Goal: Task Accomplishment & Management: Manage account settings

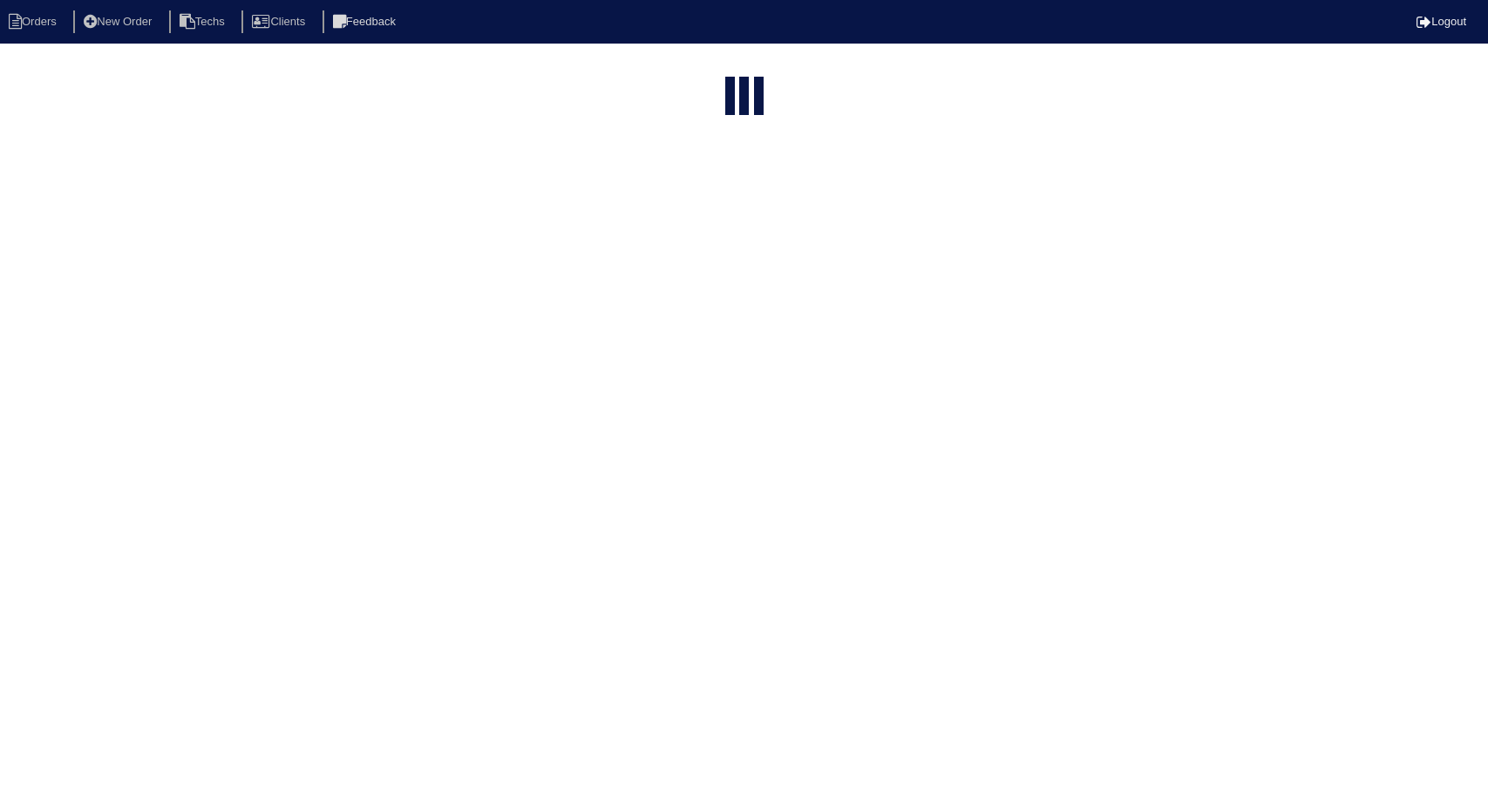
select select "15"
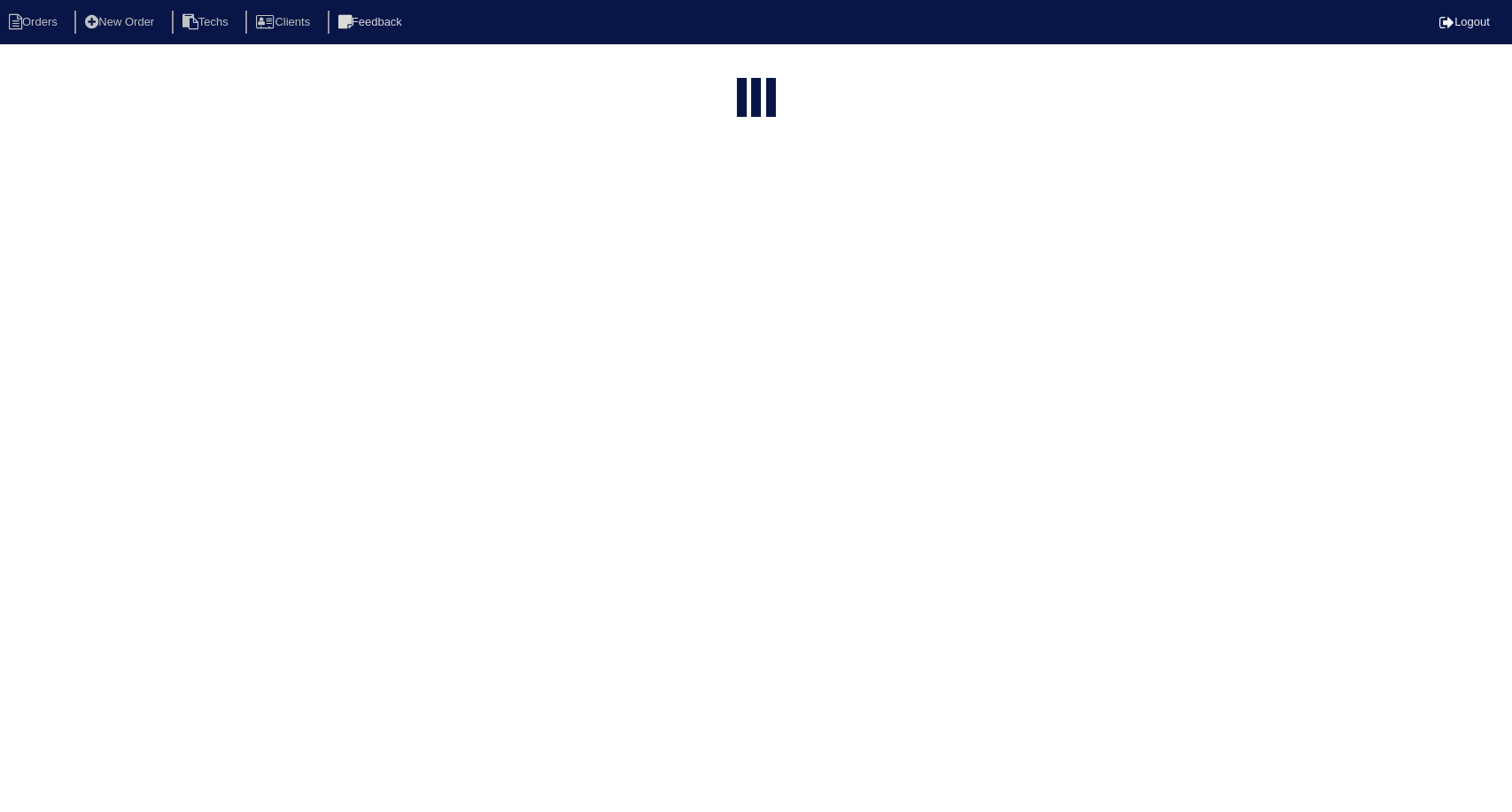
select select "field complete"
select select "need to quote"
select select "American Homes 4 Rent"
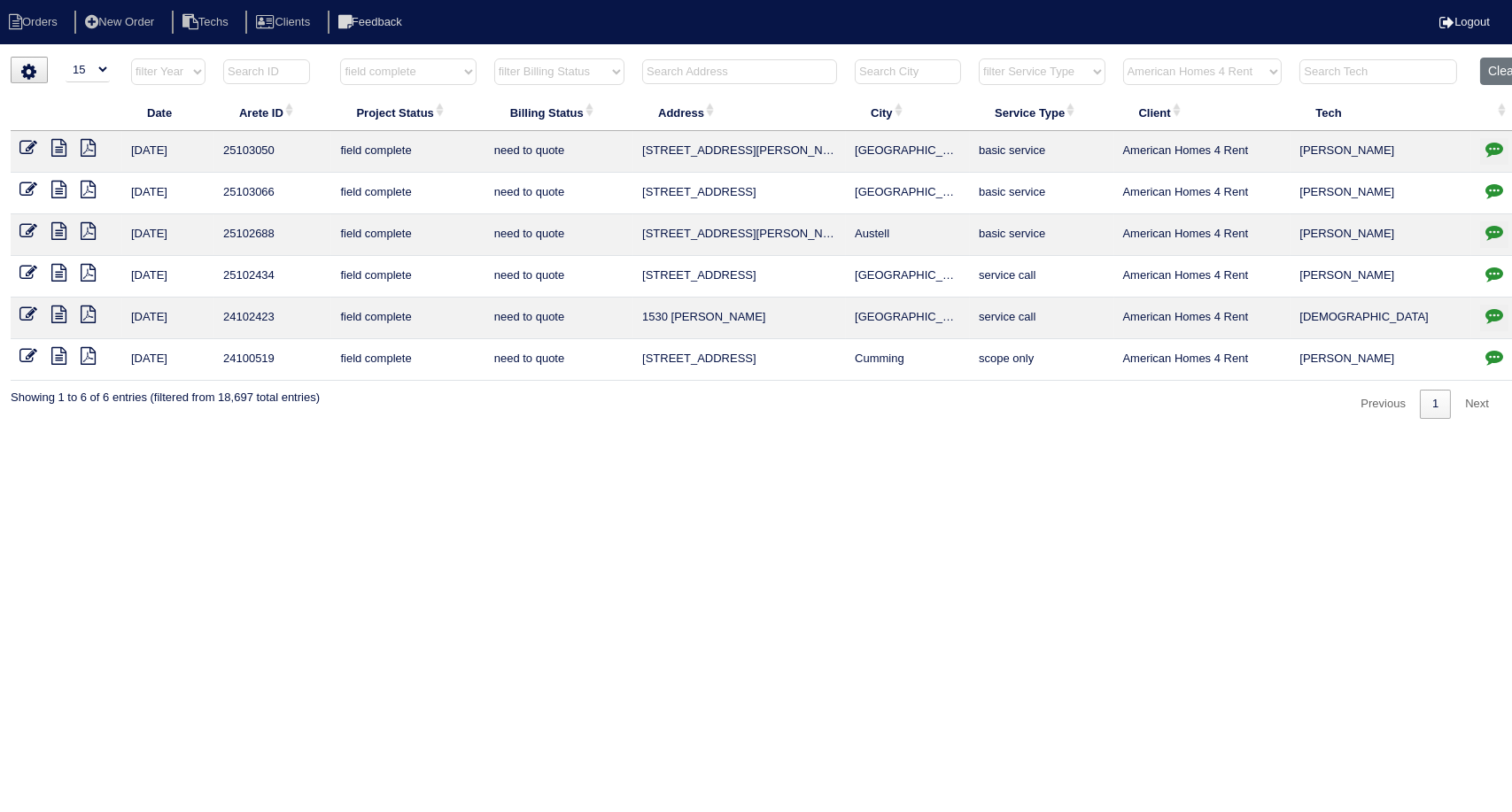
click at [92, 148] on icon at bounding box center [88, 147] width 15 height 18
click at [81, 142] on icon at bounding box center [88, 147] width 15 height 18
click at [56, 142] on icon at bounding box center [59, 147] width 15 height 18
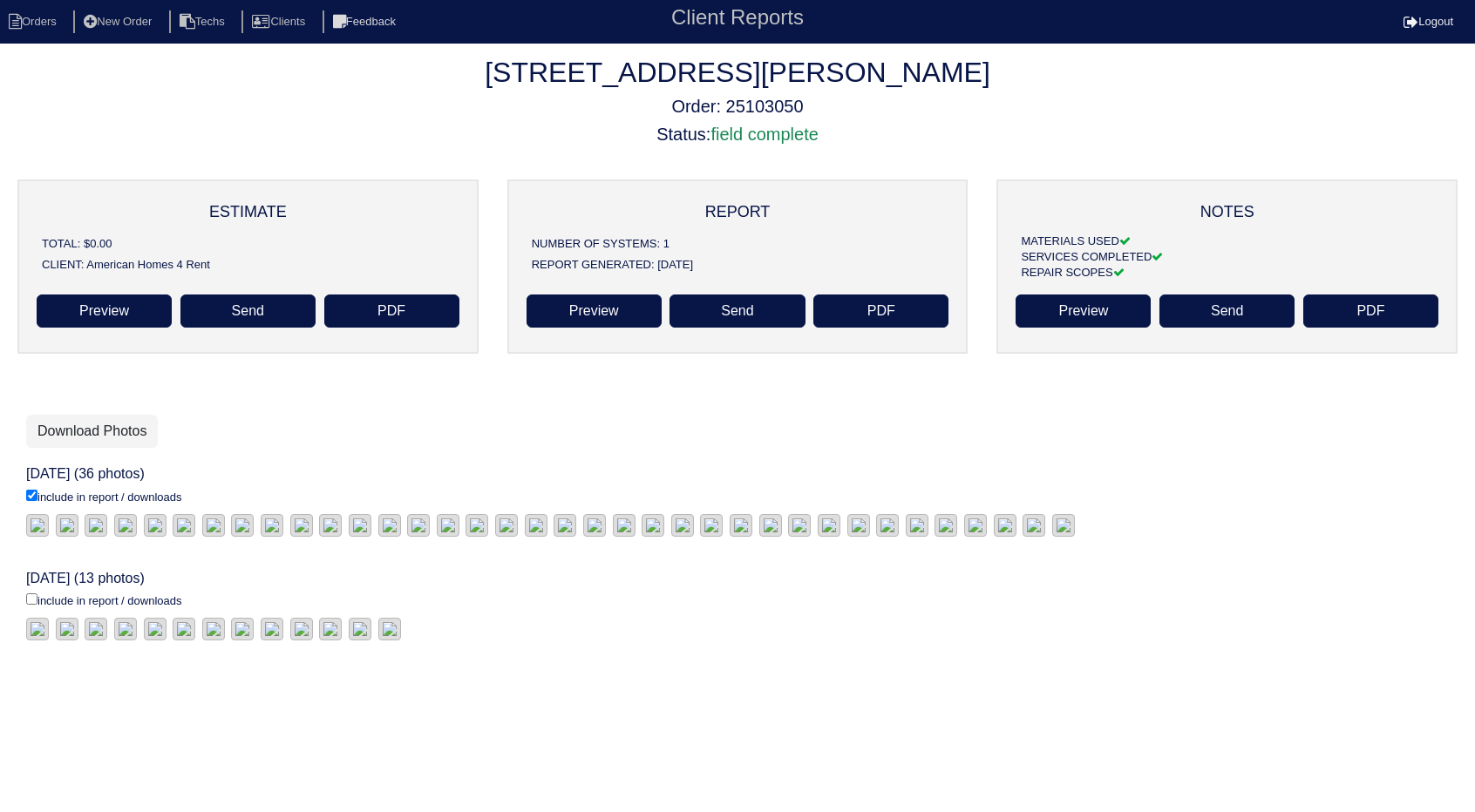
scroll to position [359, 0]
click at [34, 594] on input "include in report / downloads" at bounding box center [32, 599] width 11 height 11
checkbox input "true"
click at [95, 416] on link "Download Photos" at bounding box center [92, 431] width 132 height 33
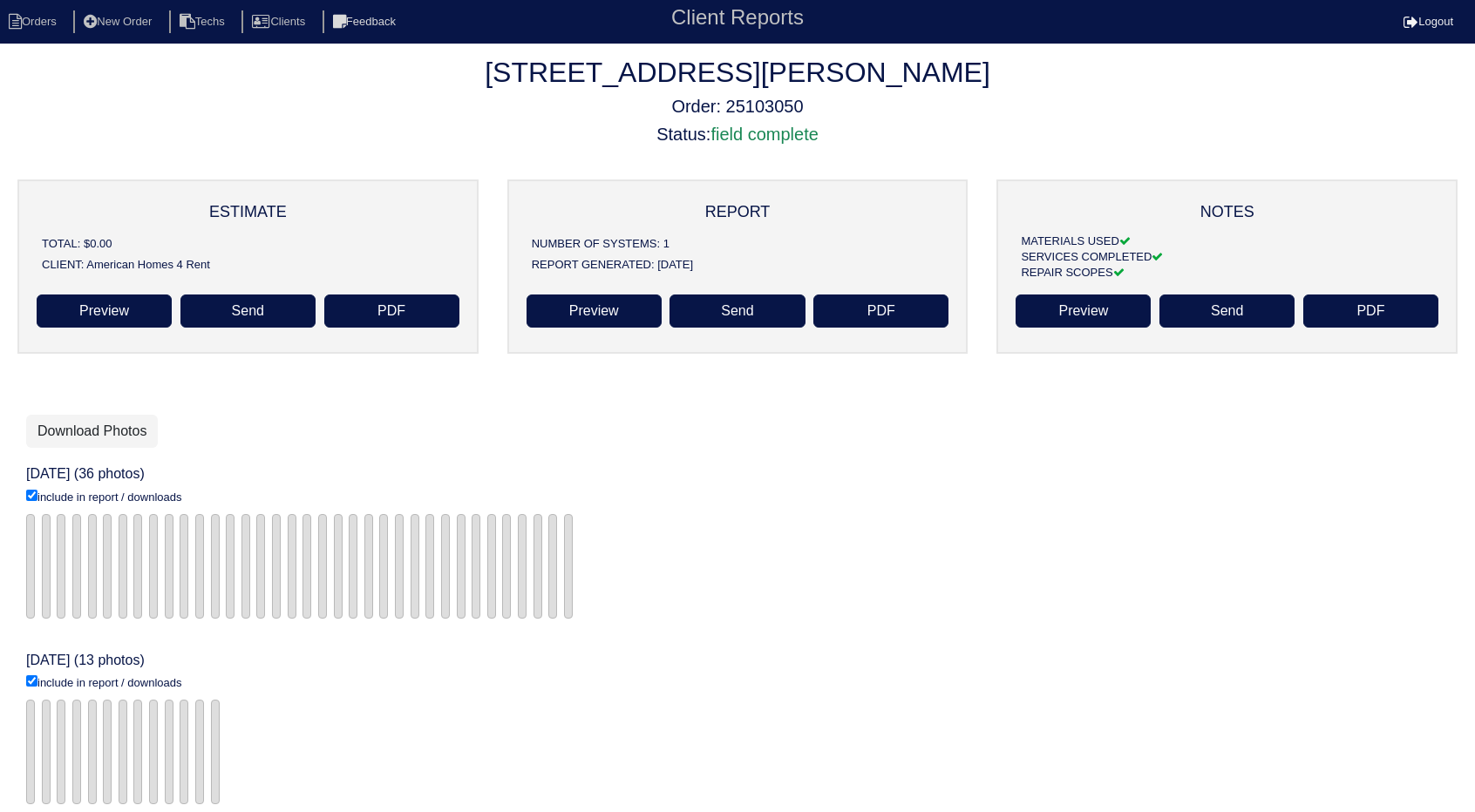
scroll to position [11, 0]
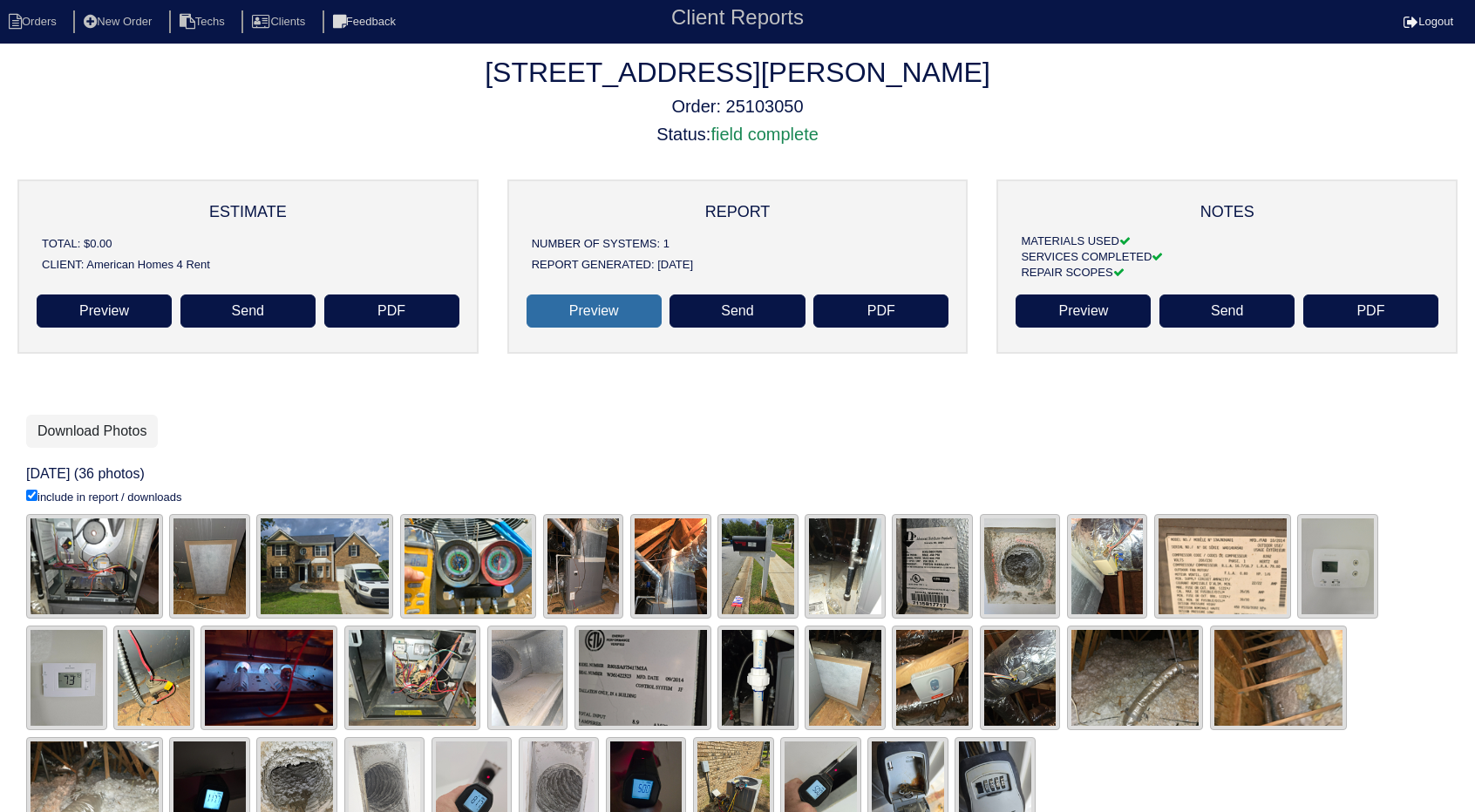
click at [617, 318] on link "Preview" at bounding box center [594, 311] width 135 height 33
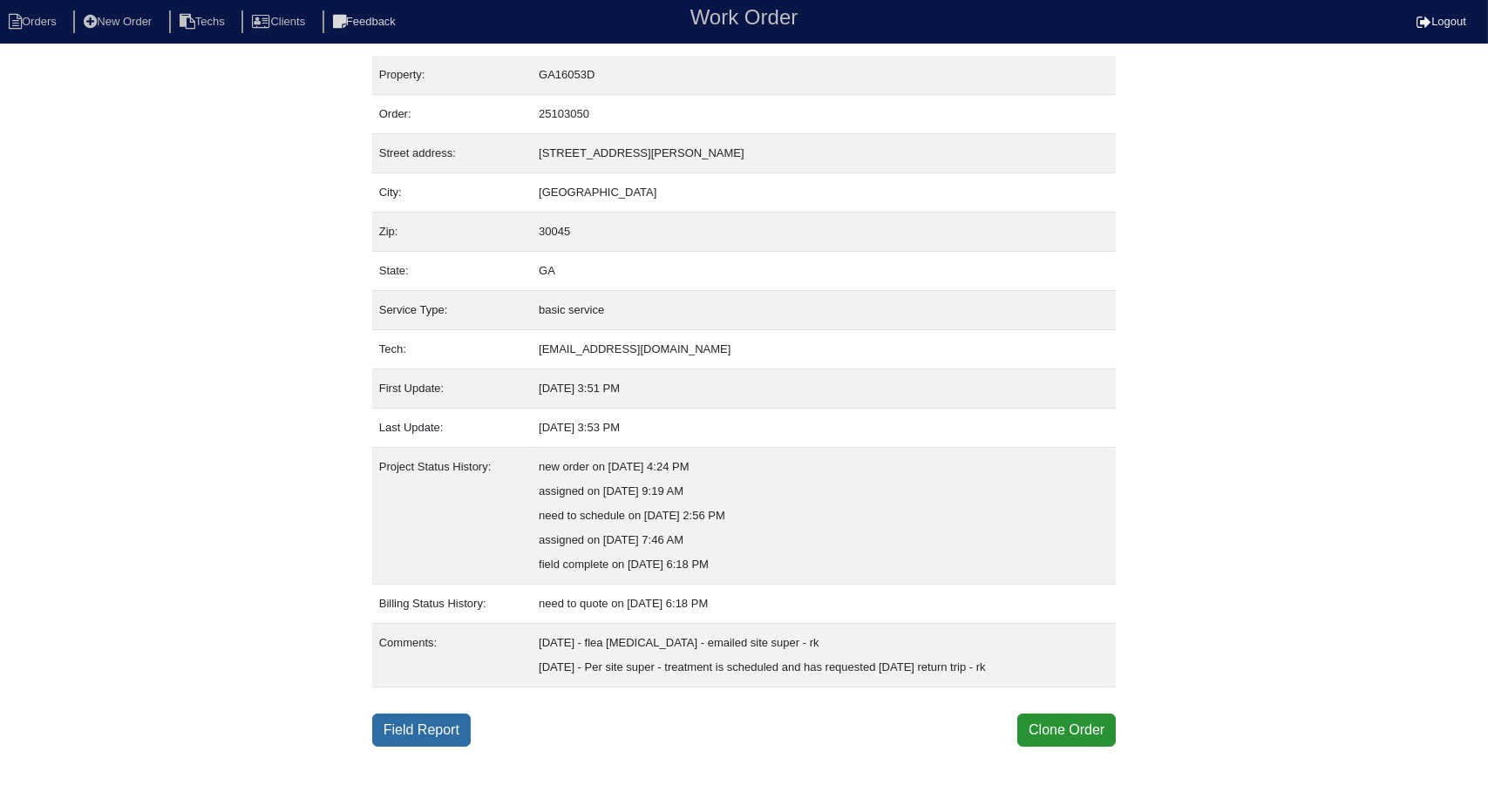
click at [421, 723] on link "Field Report" at bounding box center [421, 730] width 98 height 33
select select "0"
select select "Rheem"
select select "0"
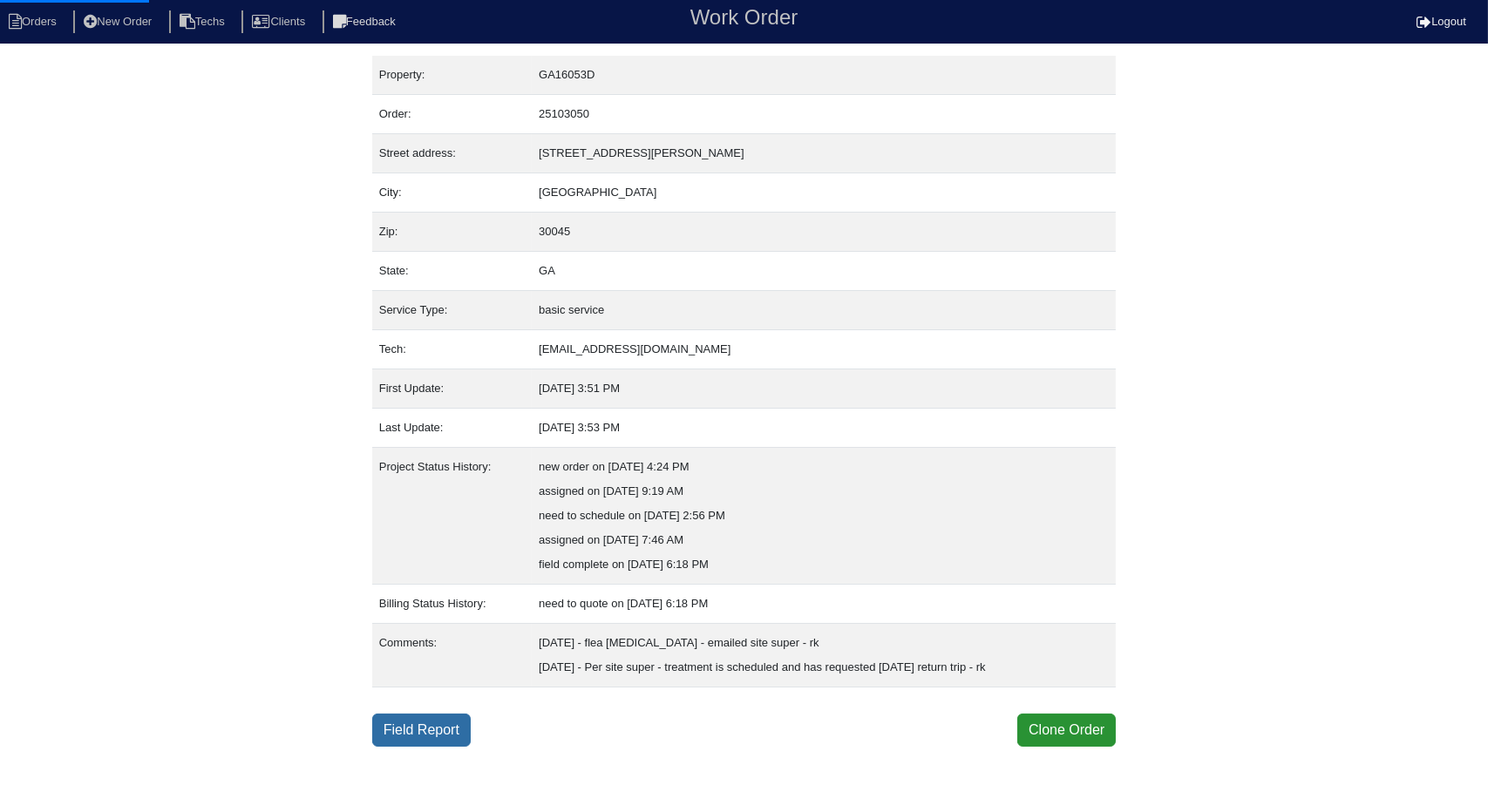
select select "0"
select select "1"
select select "0"
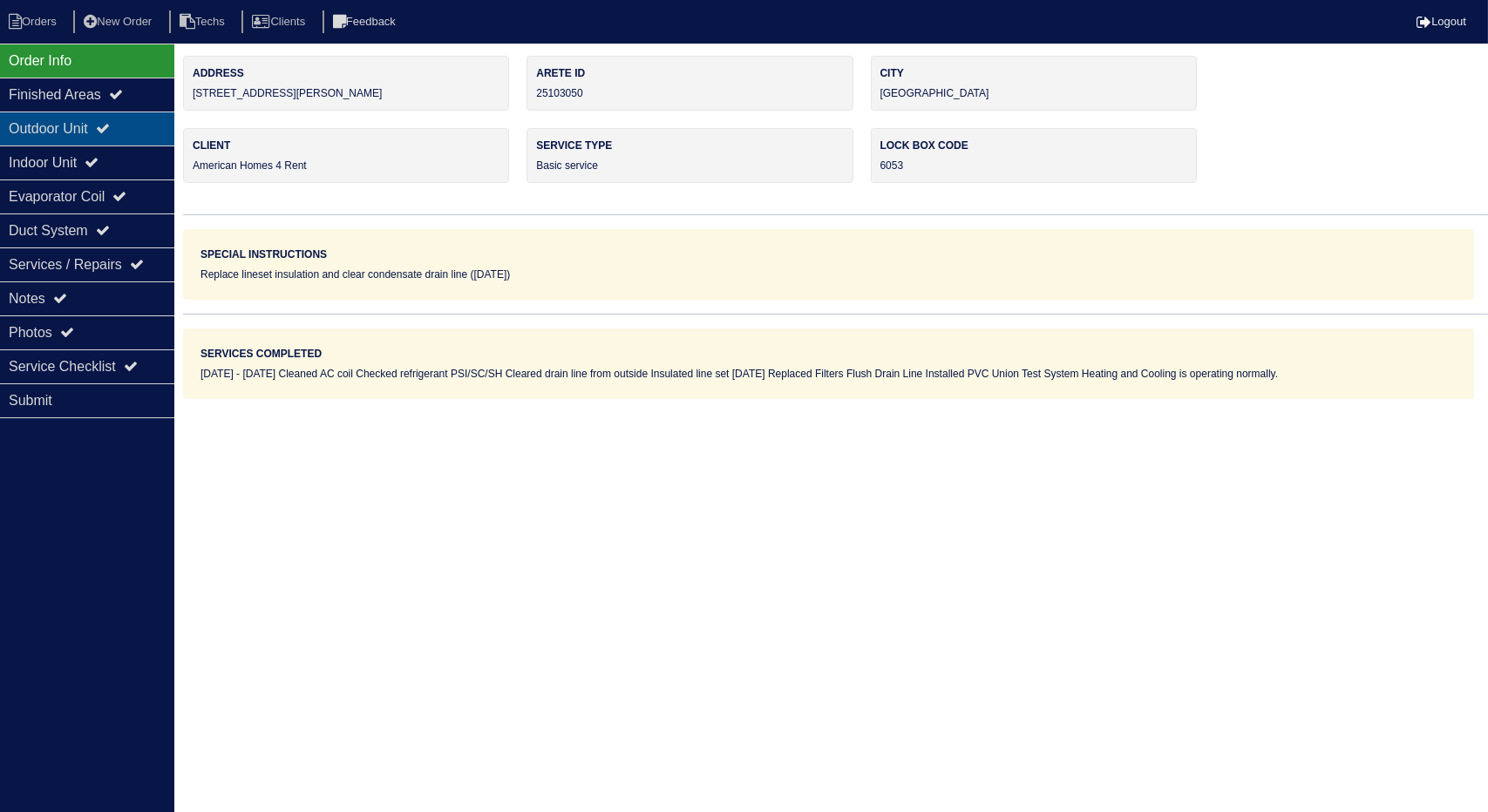
click at [136, 123] on div "Outdoor Unit" at bounding box center [87, 128] width 175 height 34
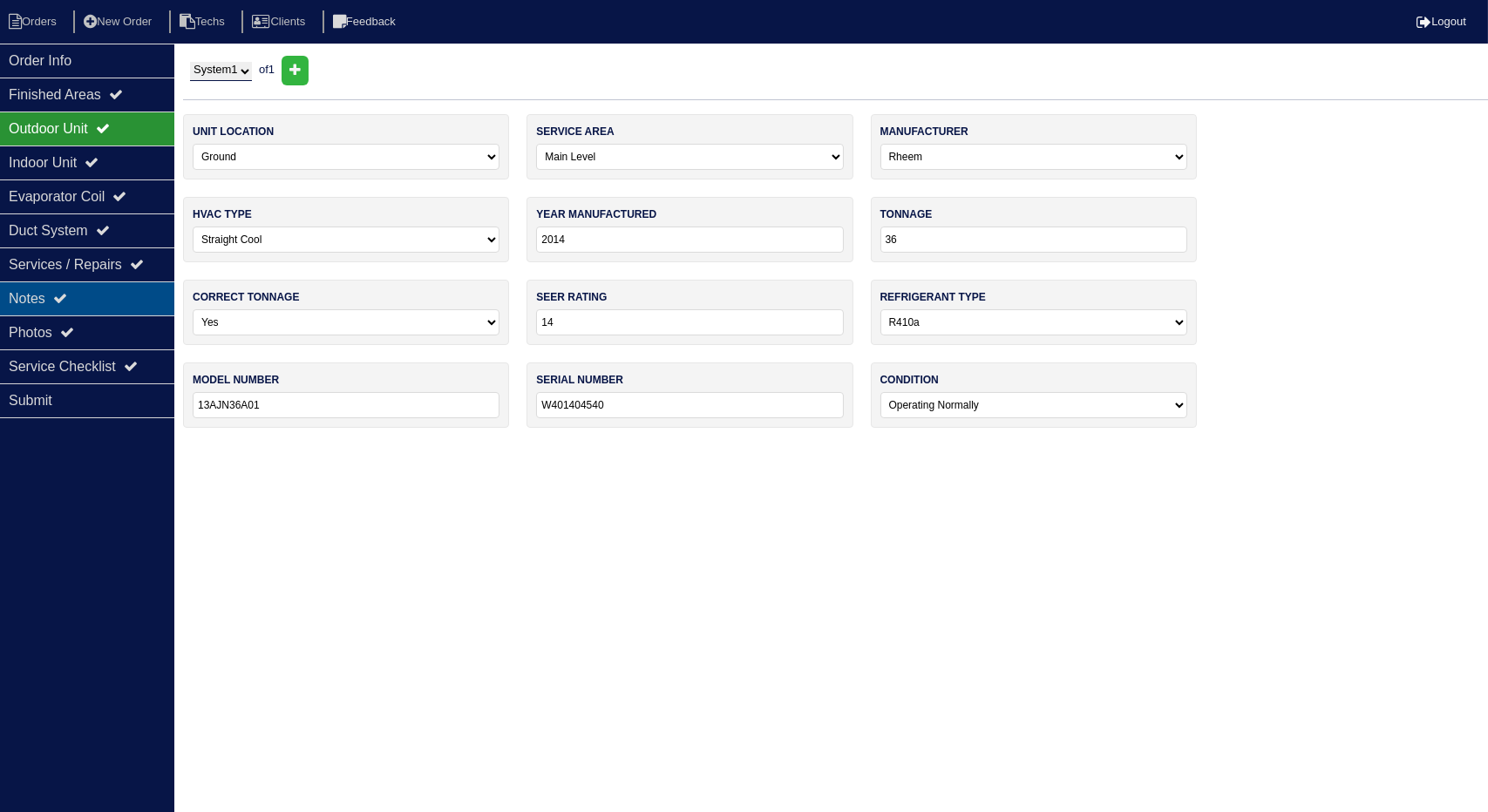
click at [134, 292] on div "Notes" at bounding box center [87, 298] width 175 height 34
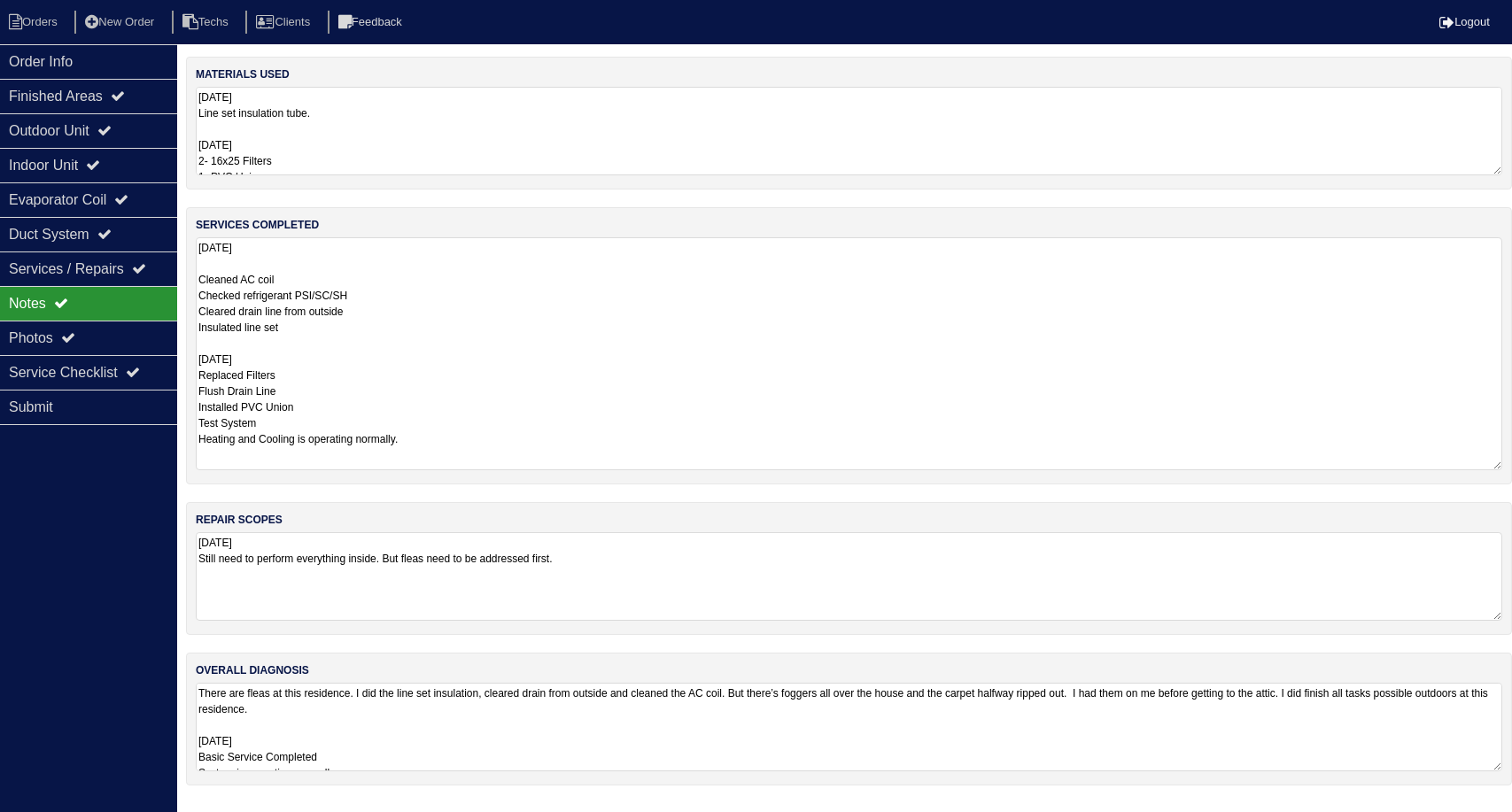
drag, startPoint x: 1493, startPoint y: 317, endPoint x: 1506, endPoint y: 461, distance: 144.6
click at [1506, 461] on div "services completed 08.23.25 Cleaned AC coil Checked refrigerant PSI/SC/SH Clear…" at bounding box center [848, 345] width 1326 height 277
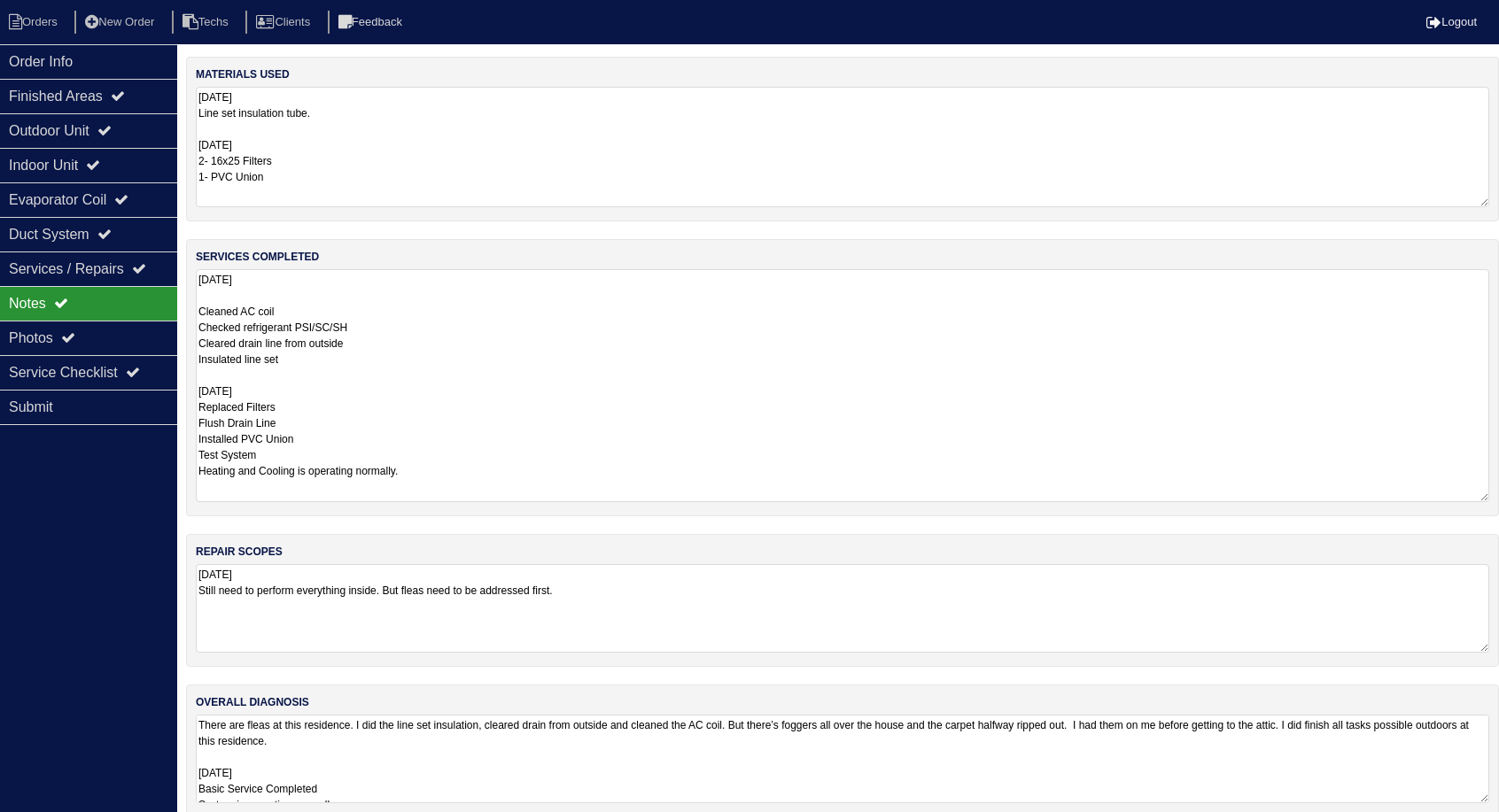
drag, startPoint x: 1496, startPoint y: 171, endPoint x: 1493, endPoint y: 202, distance: 31.1
click at [1493, 202] on div "materials used 08.23.25 Line set insulation tube. 9/4/25 2- 16x25 Filters 1- PV…" at bounding box center [842, 139] width 1312 height 164
drag, startPoint x: 1486, startPoint y: 794, endPoint x: 1484, endPoint y: 819, distance: 25.1
click at [1486, 824] on html "Orders New Order Techs Clients Feedback Logout Orders New Order Users Clients M…" at bounding box center [750, 440] width 1499 height 879
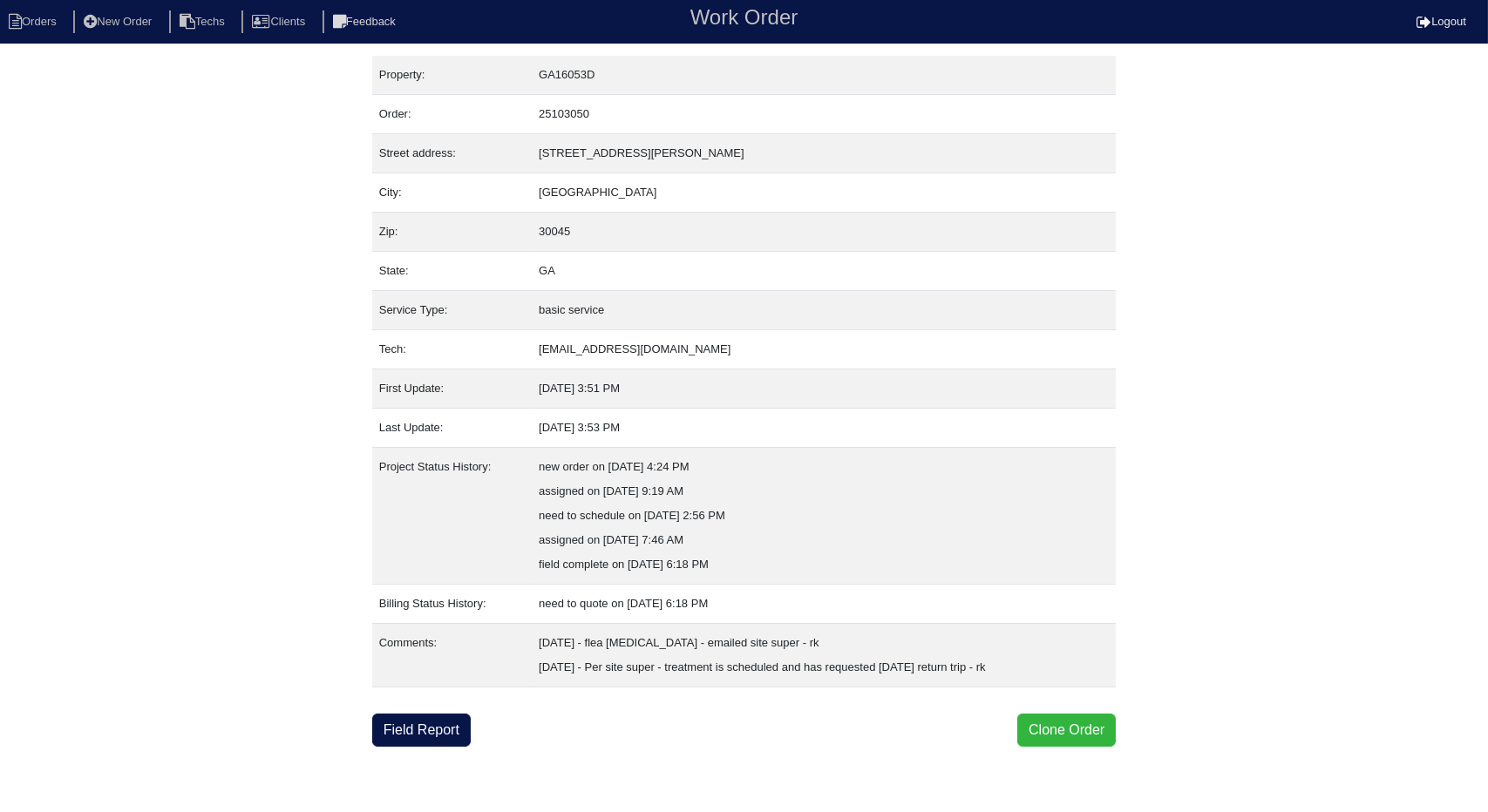
click at [1046, 727] on button "Clone Order" at bounding box center [1066, 730] width 98 height 33
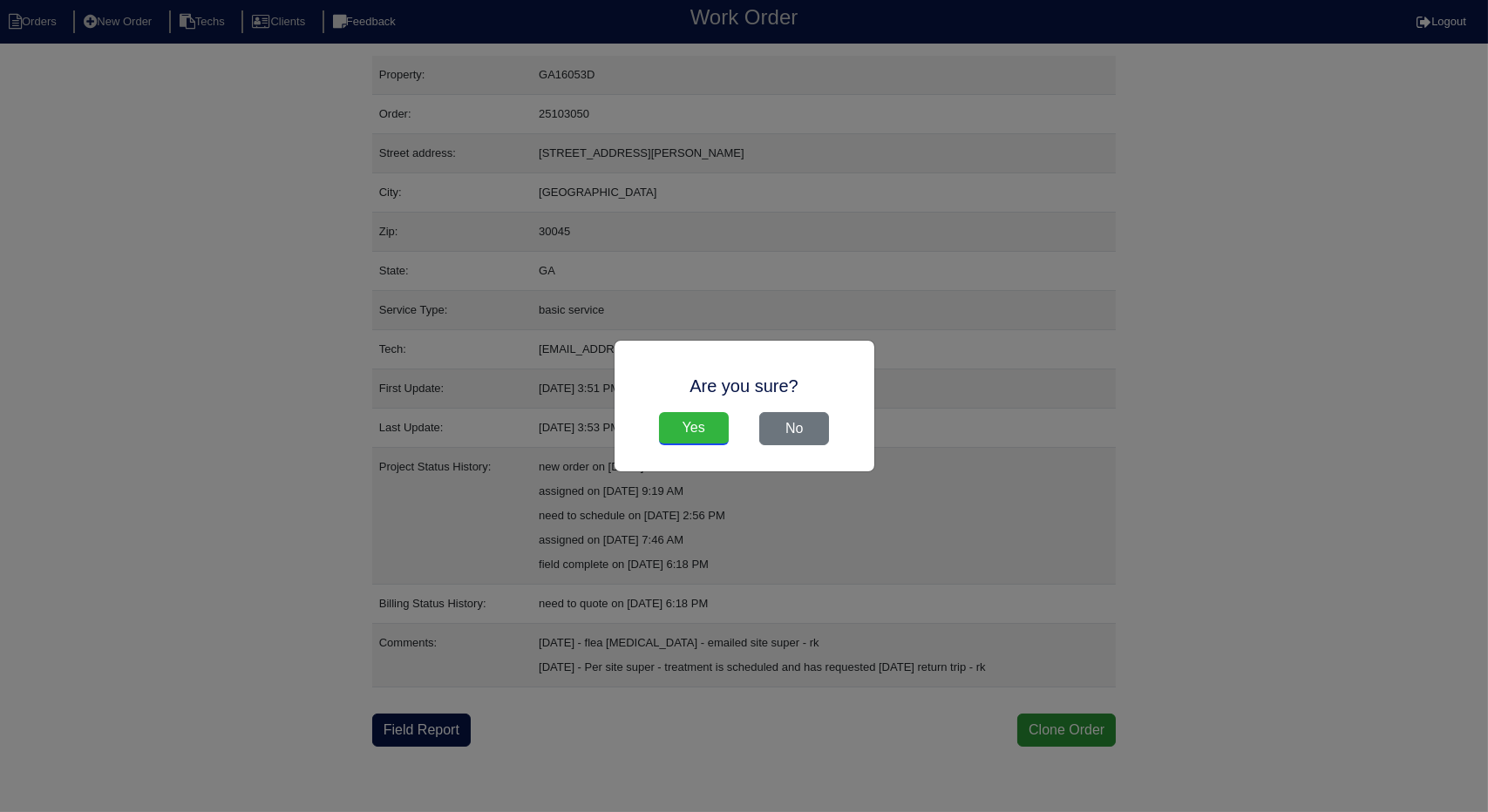
click at [679, 431] on input "Yes" at bounding box center [694, 428] width 70 height 33
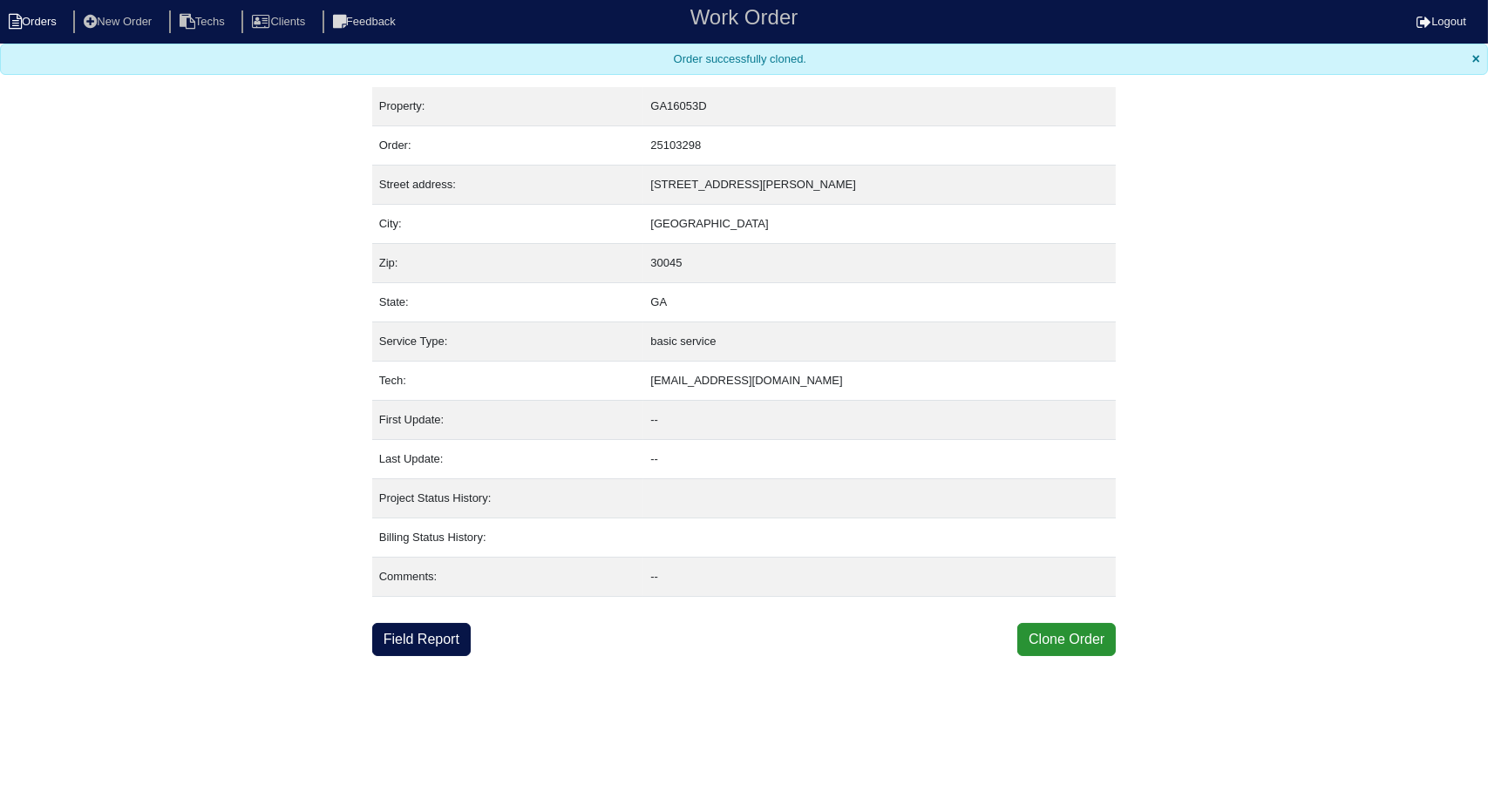
click at [50, 18] on li "Orders" at bounding box center [35, 23] width 71 height 24
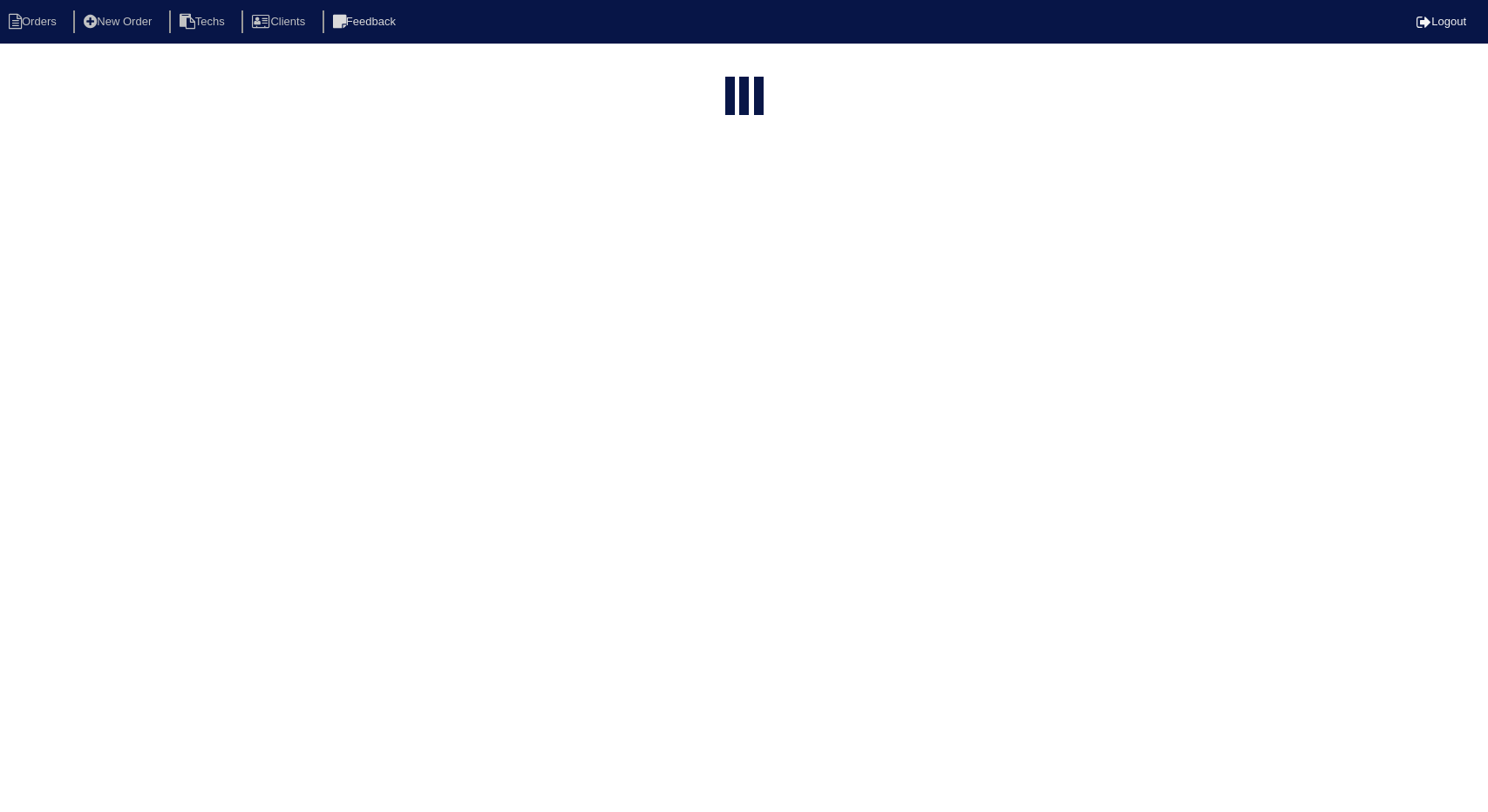
select select "15"
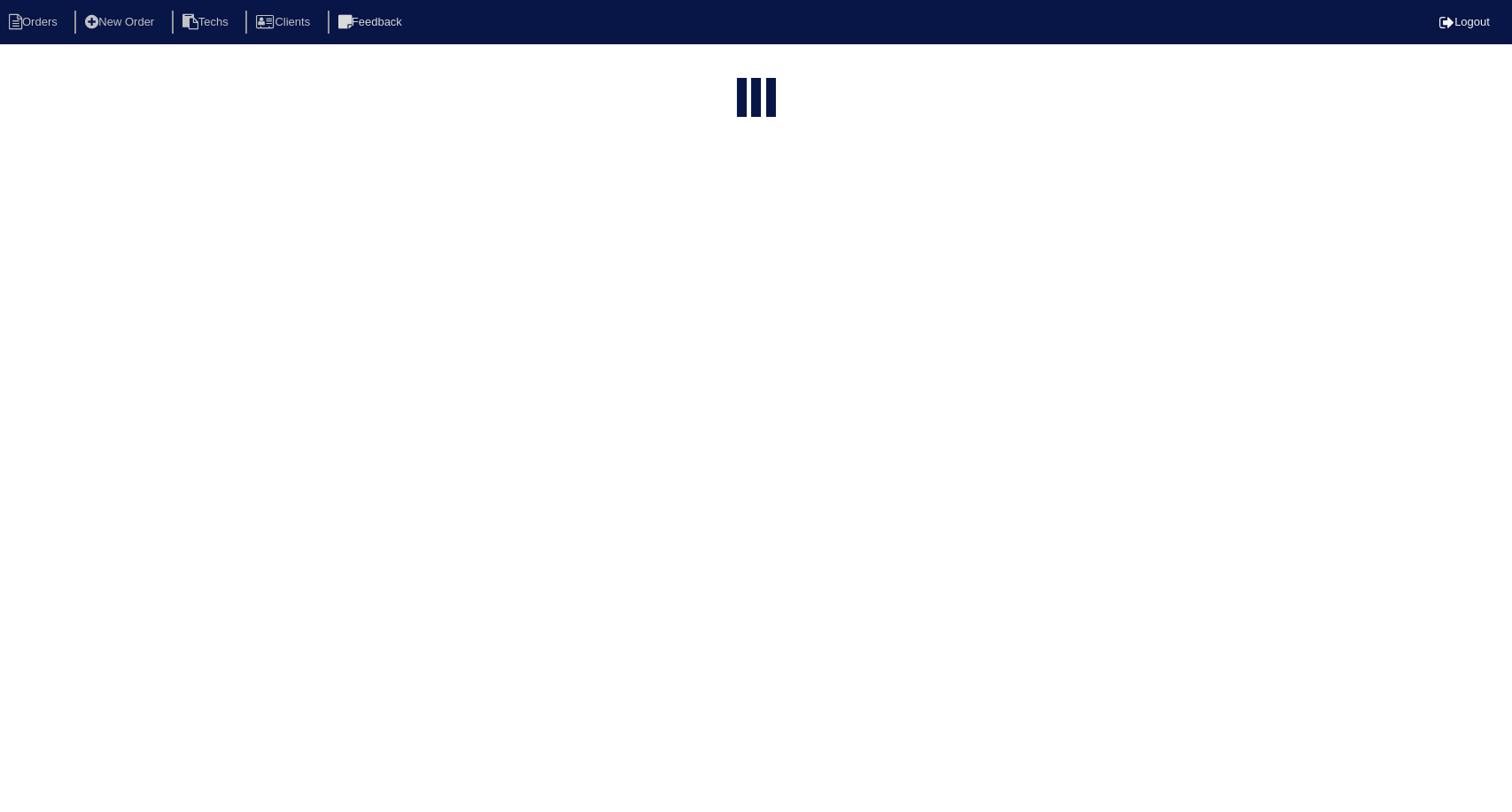
select select "field complete"
select select "need to quote"
select select "American Homes 4 Rent"
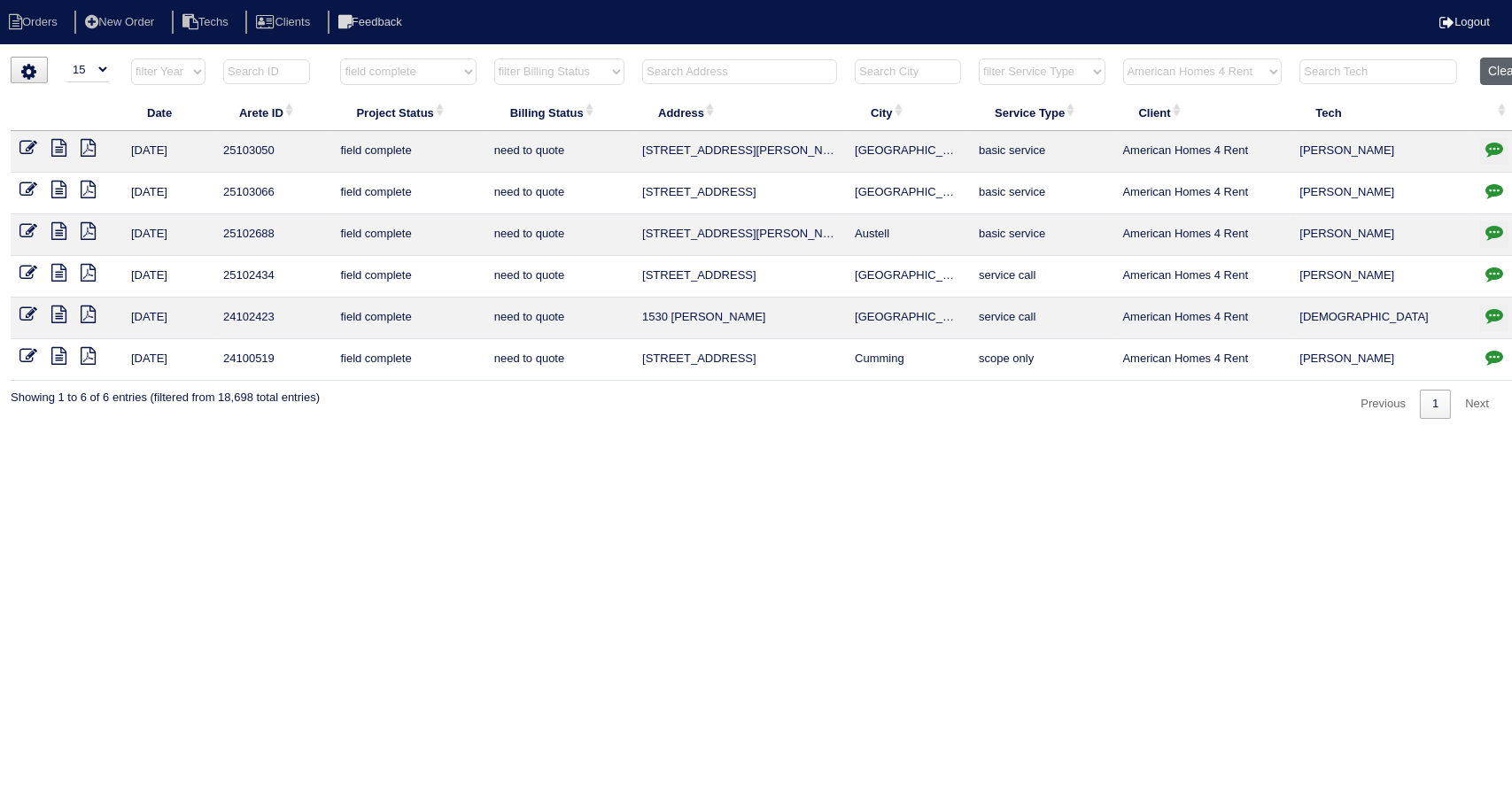
click at [1501, 67] on button "Clear" at bounding box center [1502, 71] width 45 height 28
select select
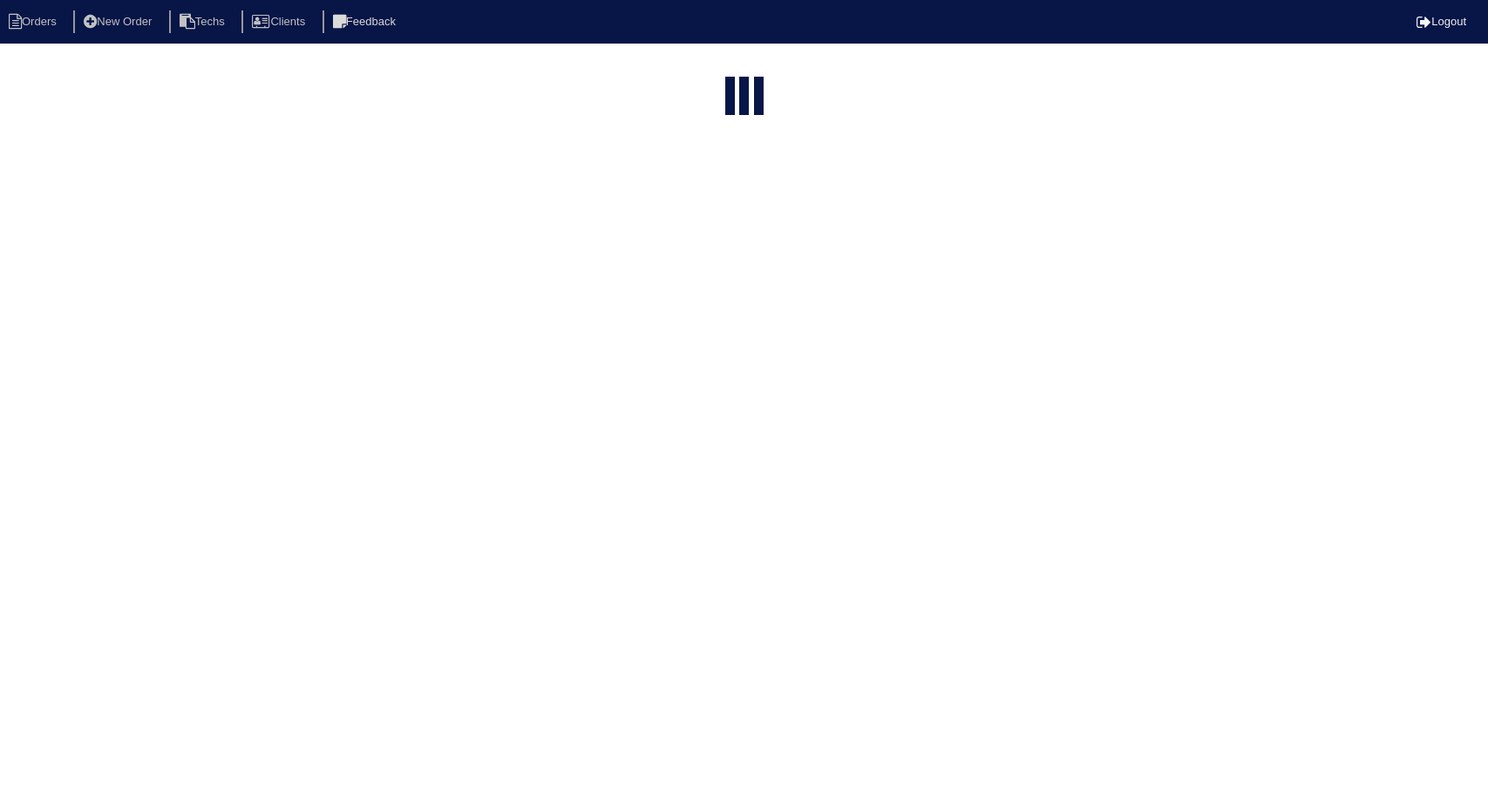
select select "15"
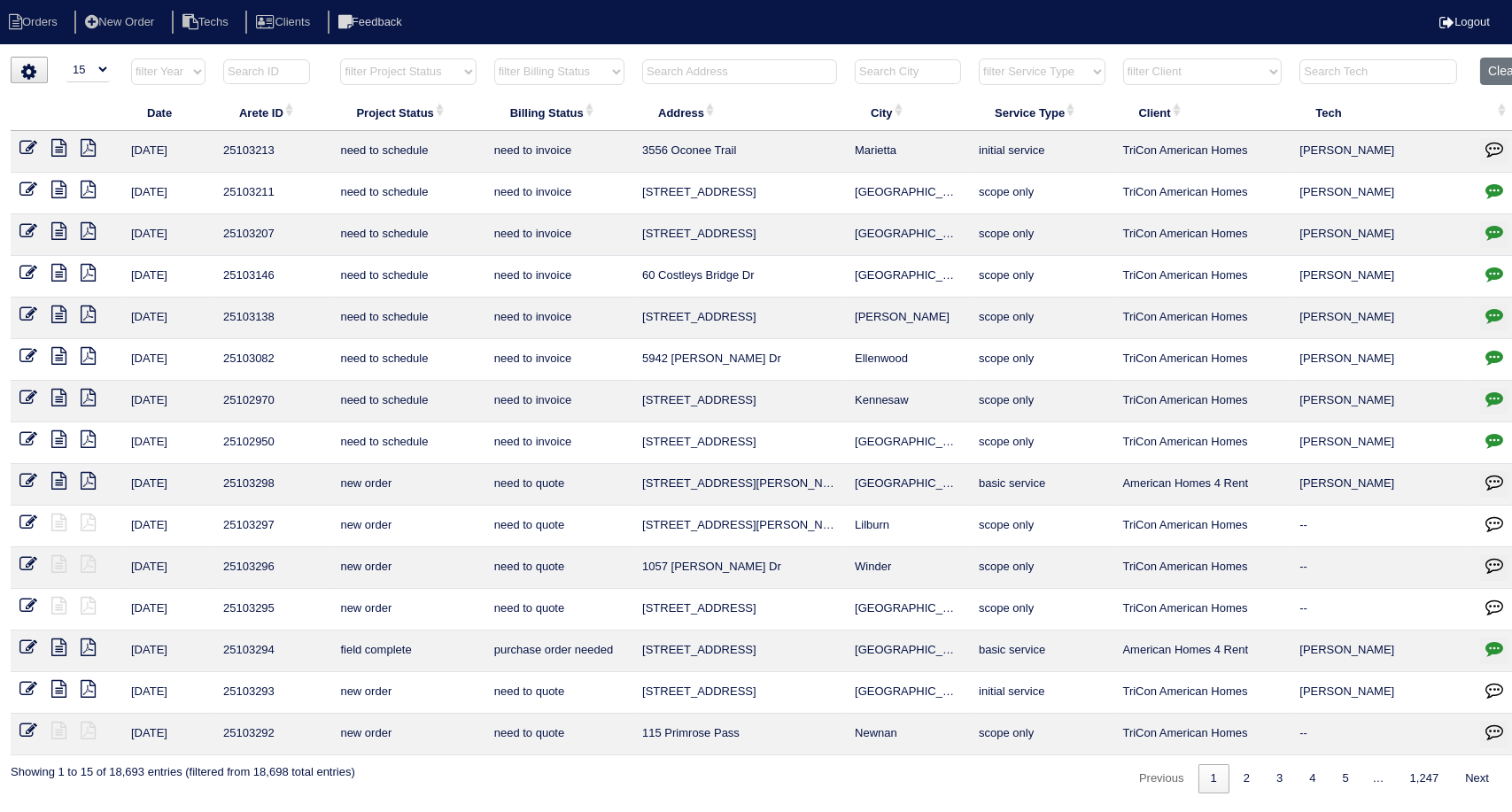
click at [749, 59] on input "text" at bounding box center [739, 71] width 195 height 25
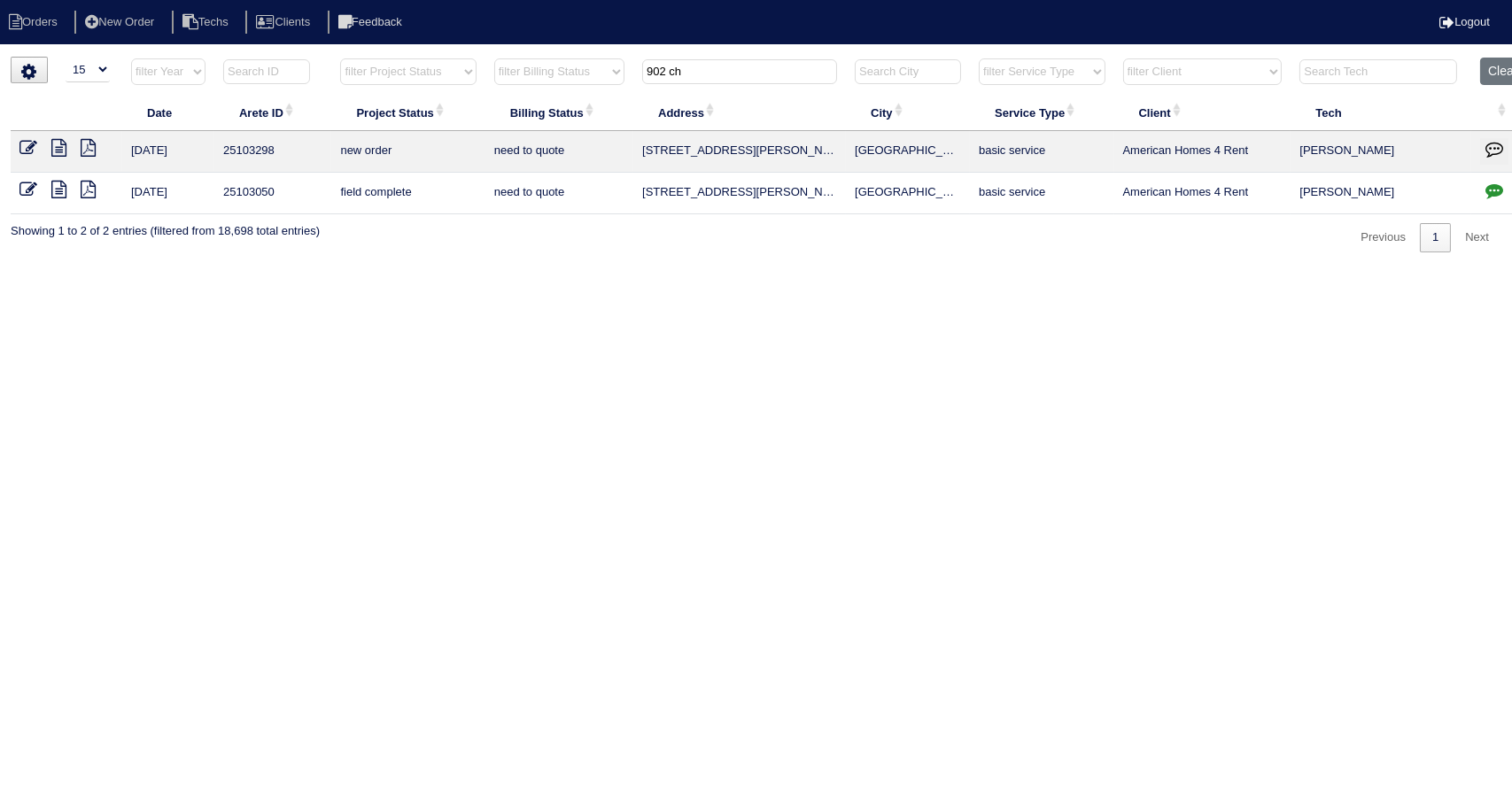
type input "902 ch"
click at [29, 144] on icon at bounding box center [28, 147] width 18 height 18
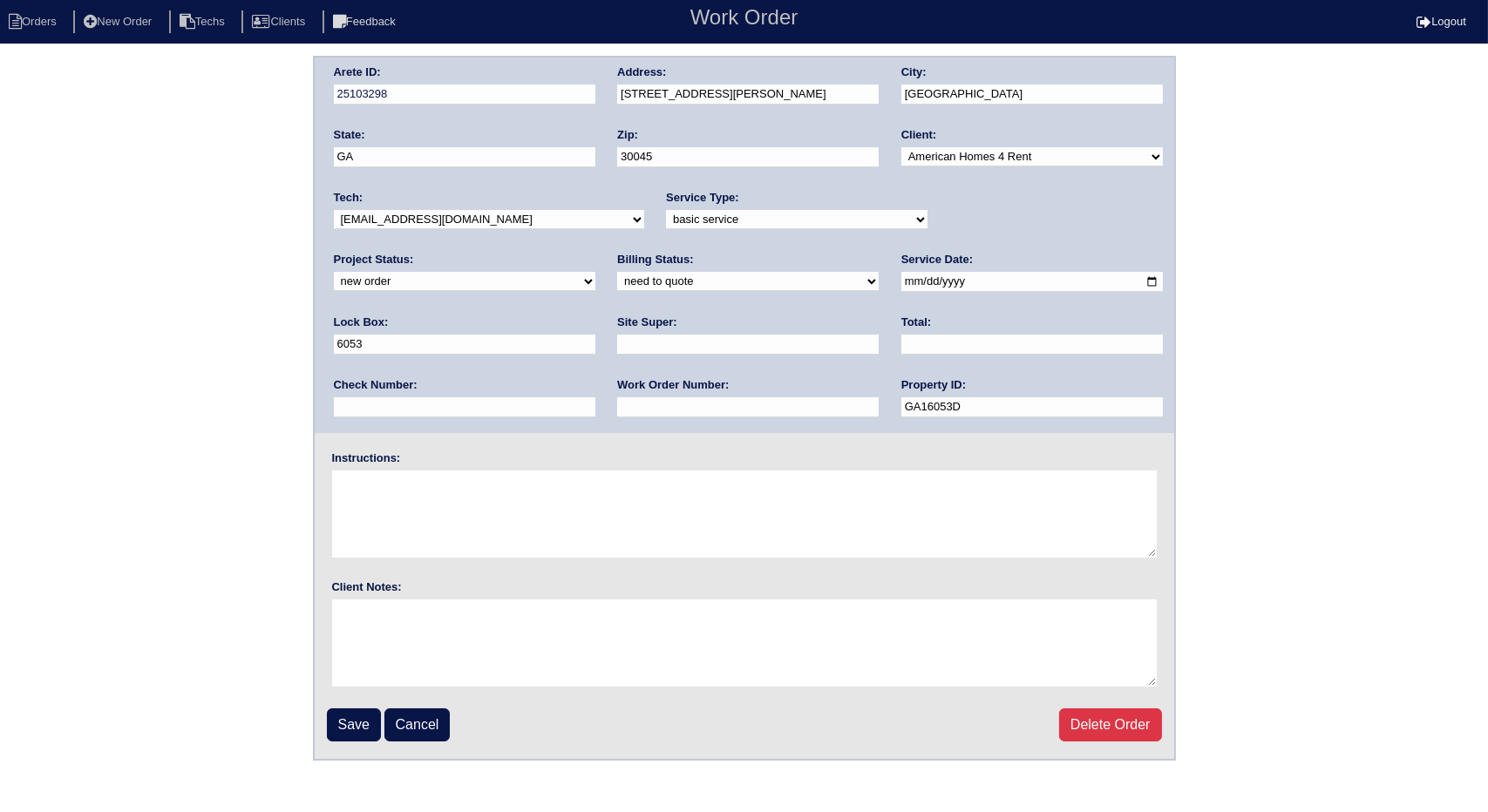
click at [596, 272] on select "new order assigned in progress field complete need to schedule admin review arc…" at bounding box center [465, 281] width 262 height 19
select select "field complete"
click at [596, 272] on select "new order assigned in progress field complete need to schedule admin review arc…" at bounding box center [465, 281] width 262 height 19
click at [618, 276] on select "need to quote quoted need to invoice invoiced paid warranty purchase order need…" at bounding box center [749, 281] width 262 height 19
select select "purchase order needed"
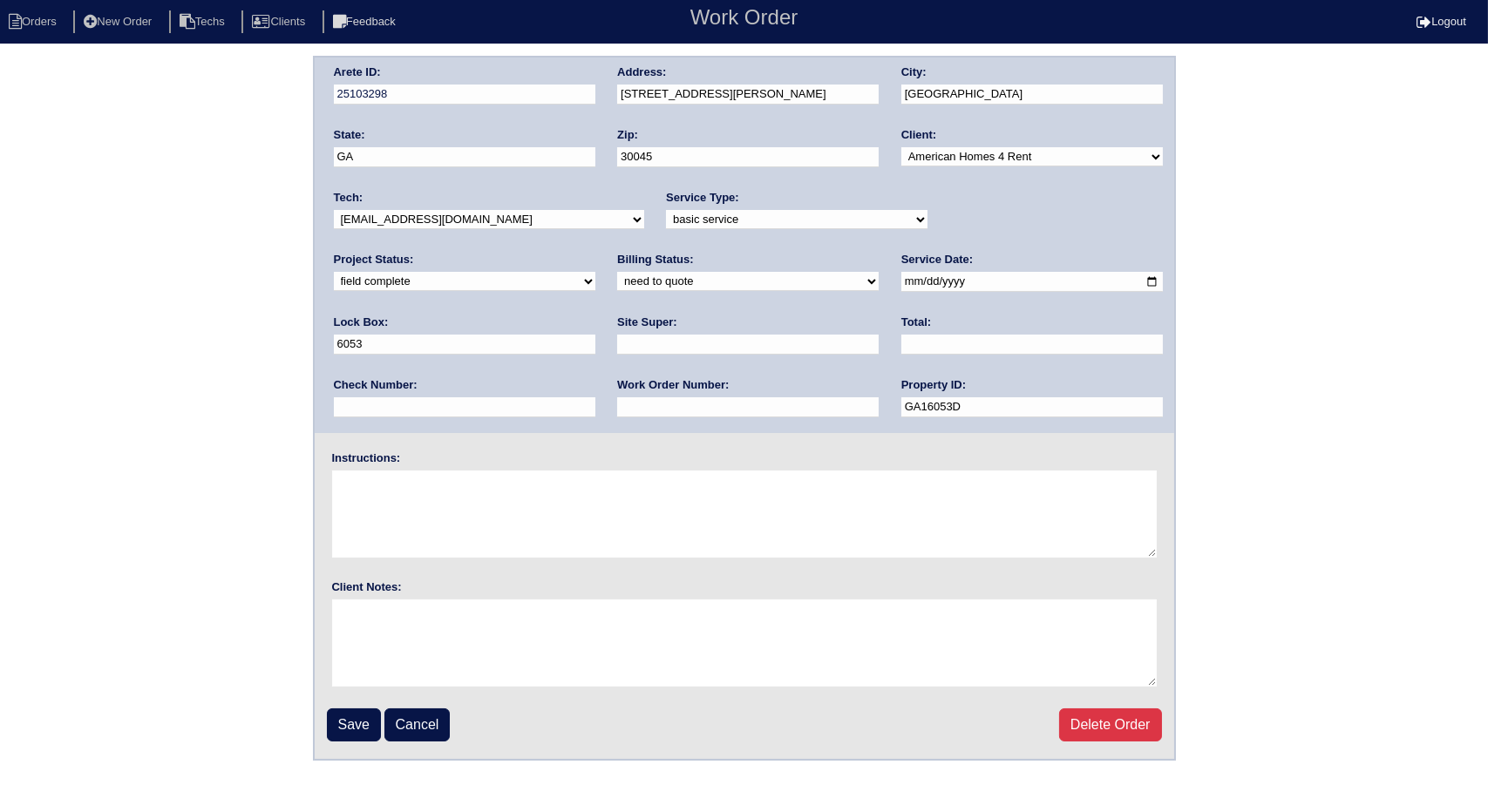
click at [618, 272] on select "need to quote quoted need to invoice invoiced paid warranty purchase order need…" at bounding box center [749, 281] width 262 height 19
click at [618, 336] on input "text" at bounding box center [749, 345] width 262 height 20
type input "Ryan Franklin"
click at [901, 339] on input "text" at bounding box center [1032, 345] width 262 height 20
type input "165.00"
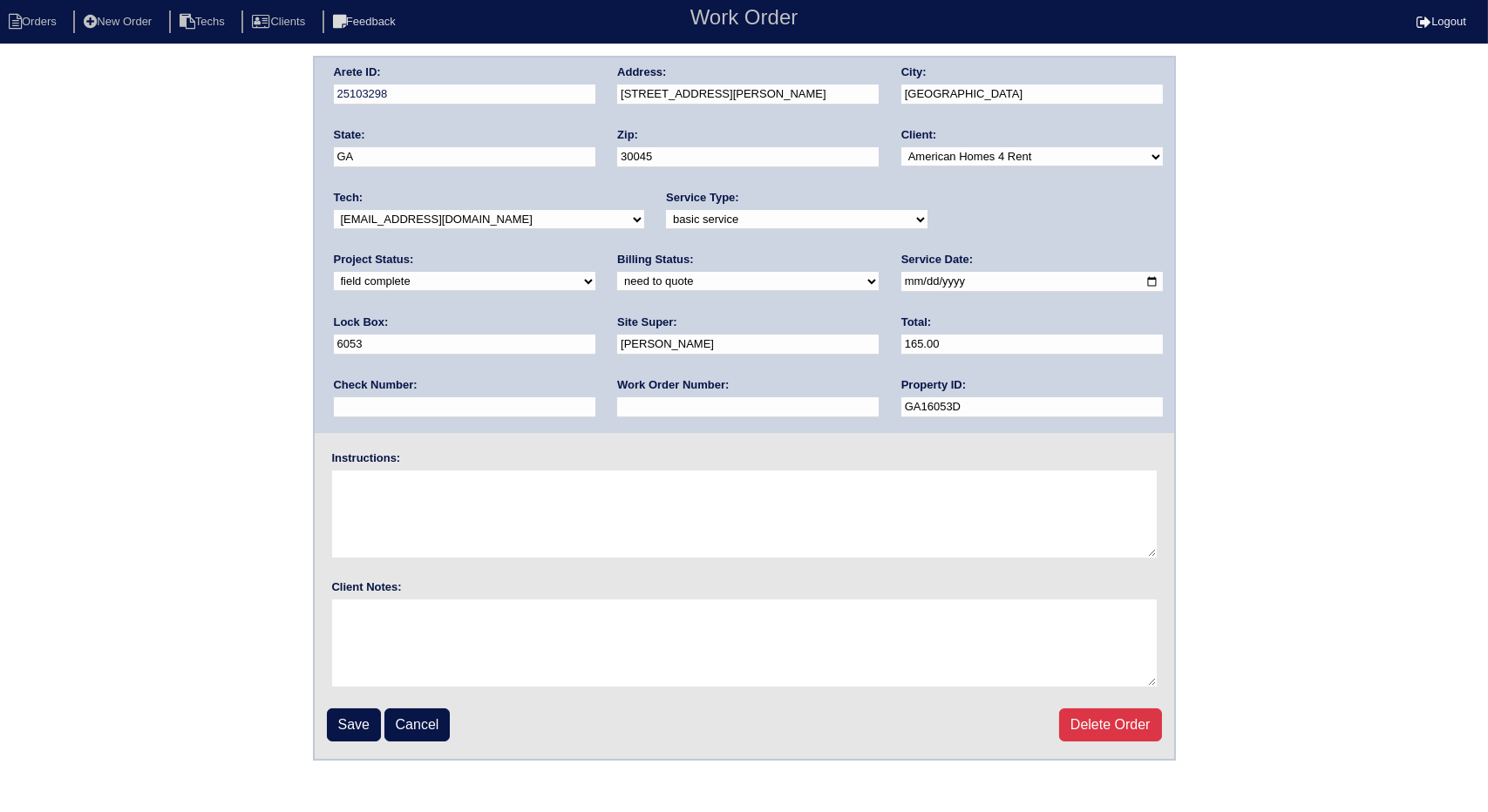
click at [618, 402] on input "text" at bounding box center [749, 407] width 262 height 20
type input "Requested"
click at [415, 493] on textarea at bounding box center [744, 515] width 825 height 87
type textarea "This is for a change order only"
click at [349, 727] on input "Save" at bounding box center [353, 725] width 54 height 33
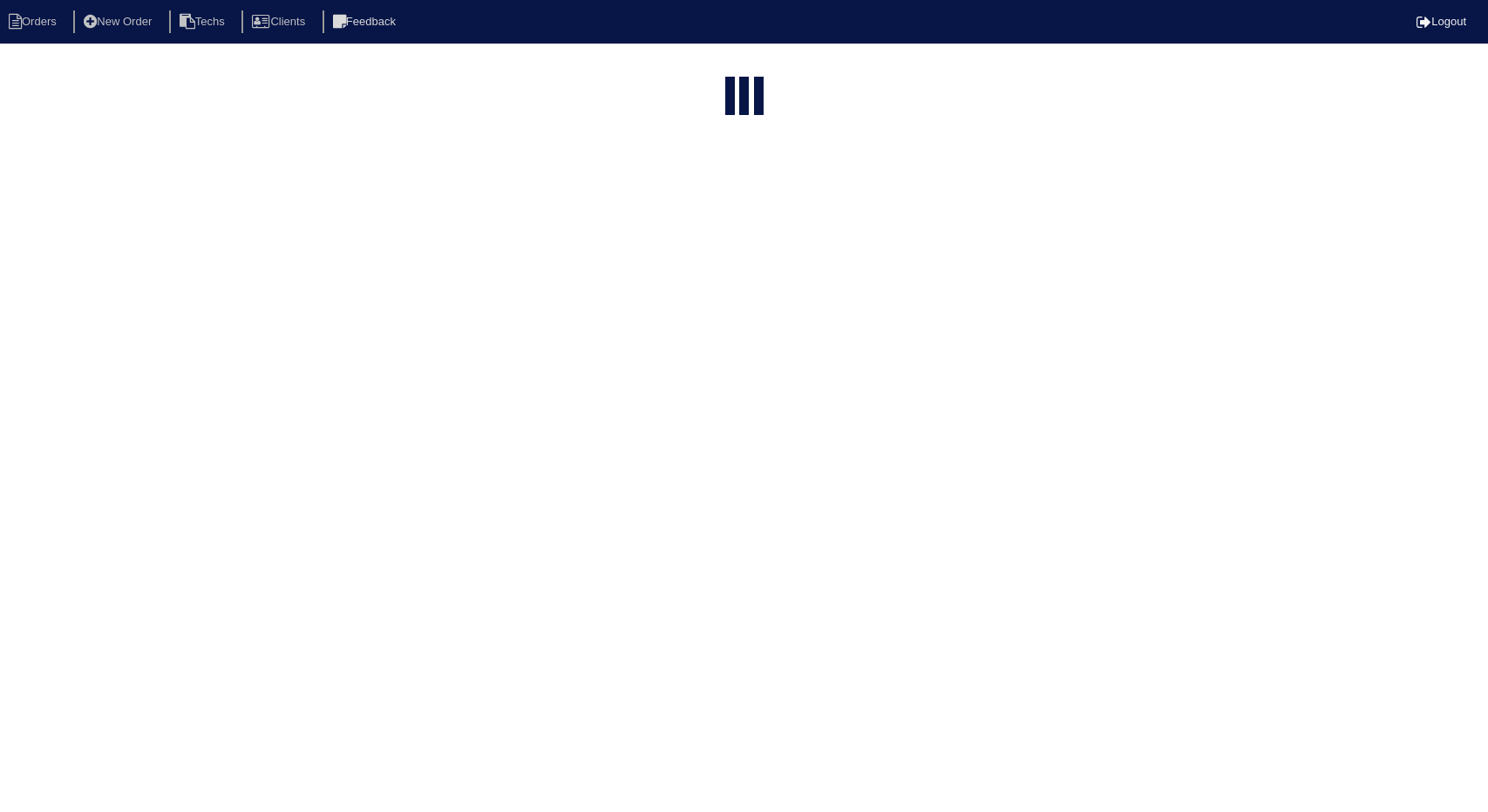
select select "15"
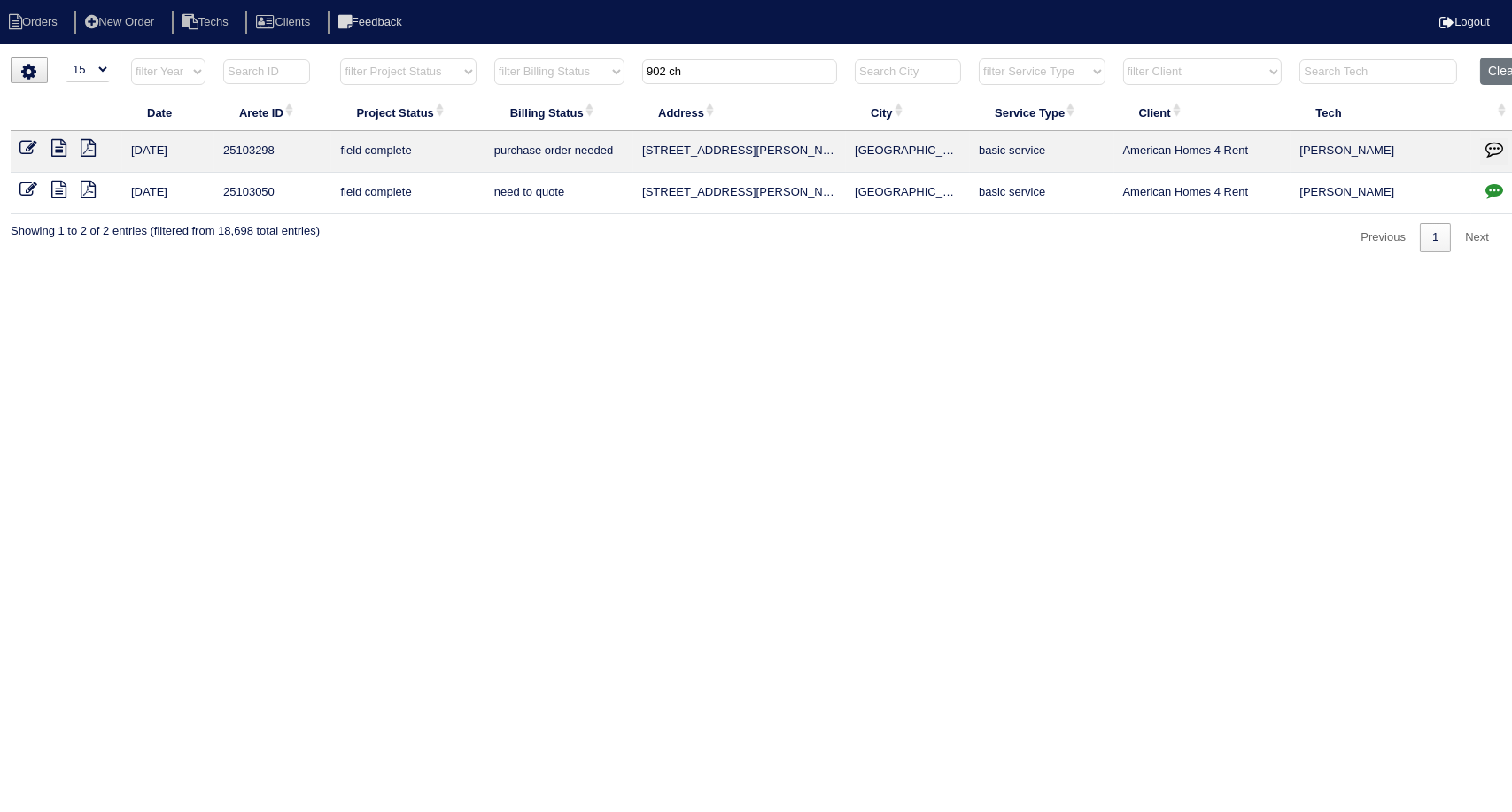
click at [1492, 146] on icon "button" at bounding box center [1494, 148] width 18 height 18
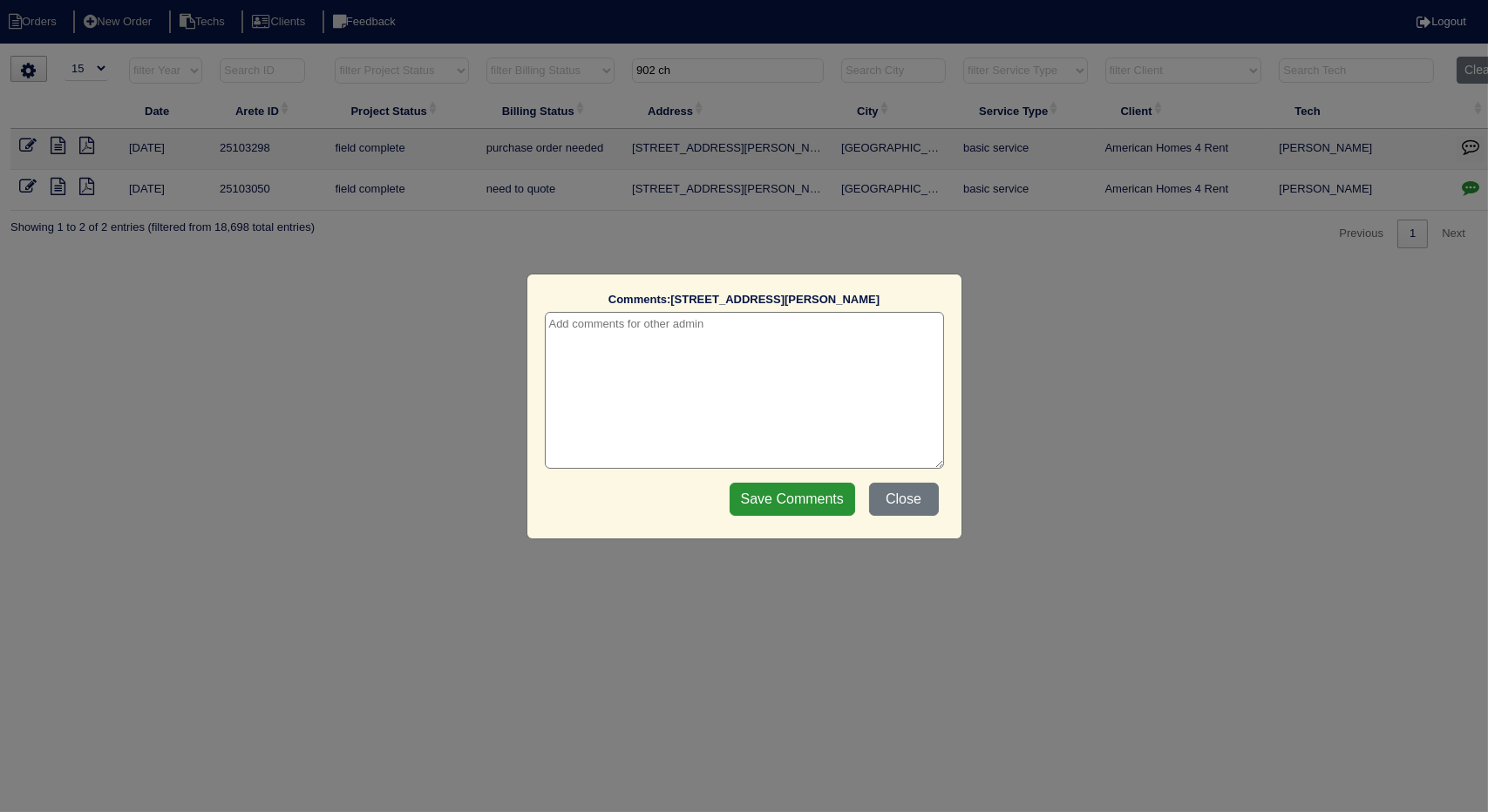
click at [768, 386] on textarea at bounding box center [744, 390] width 399 height 157
type textarea "[DATE] - This is for a change order only - rk"
click at [781, 495] on input "Save Comments" at bounding box center [792, 499] width 126 height 33
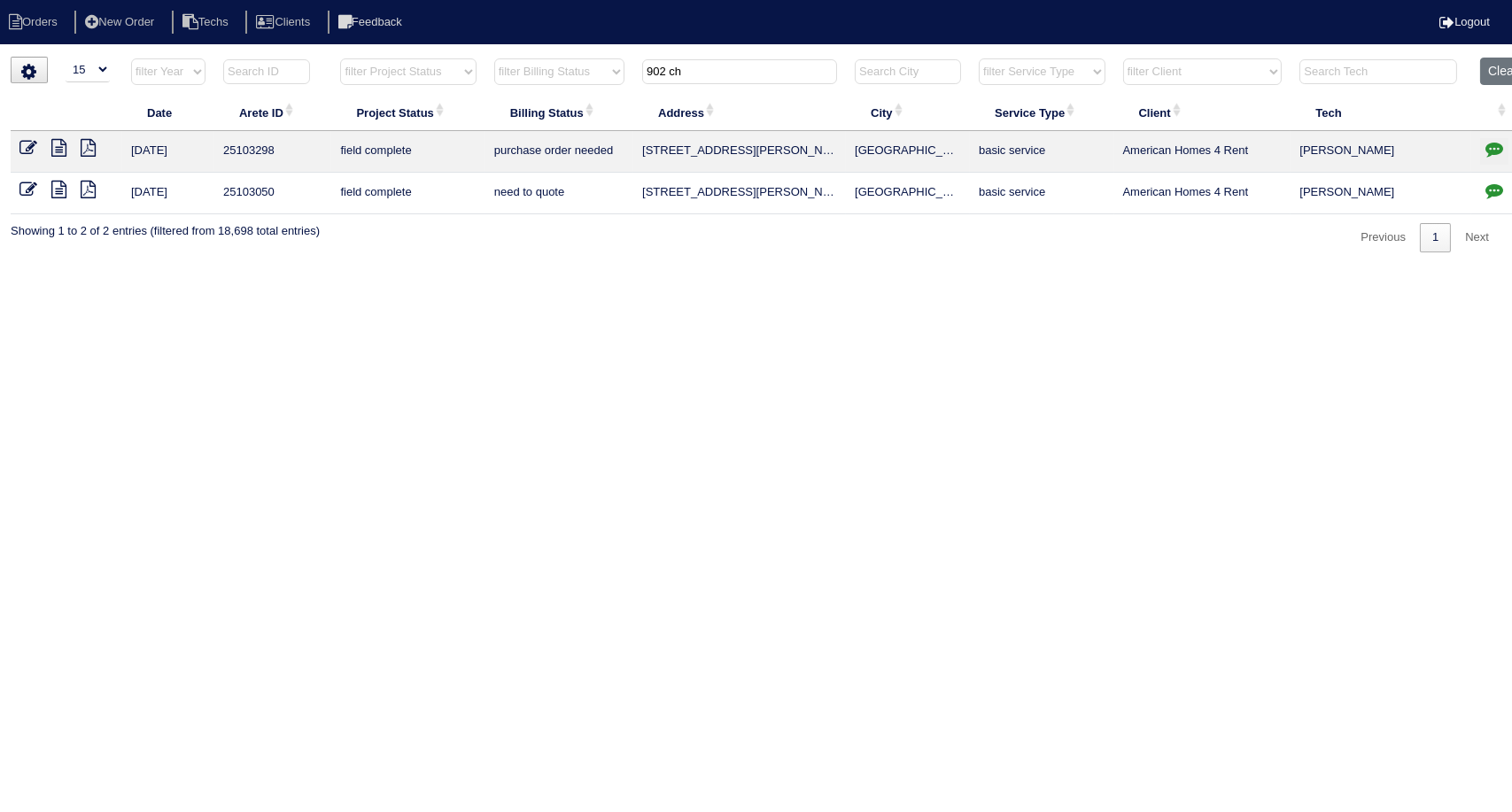
click at [24, 194] on icon at bounding box center [28, 189] width 18 height 18
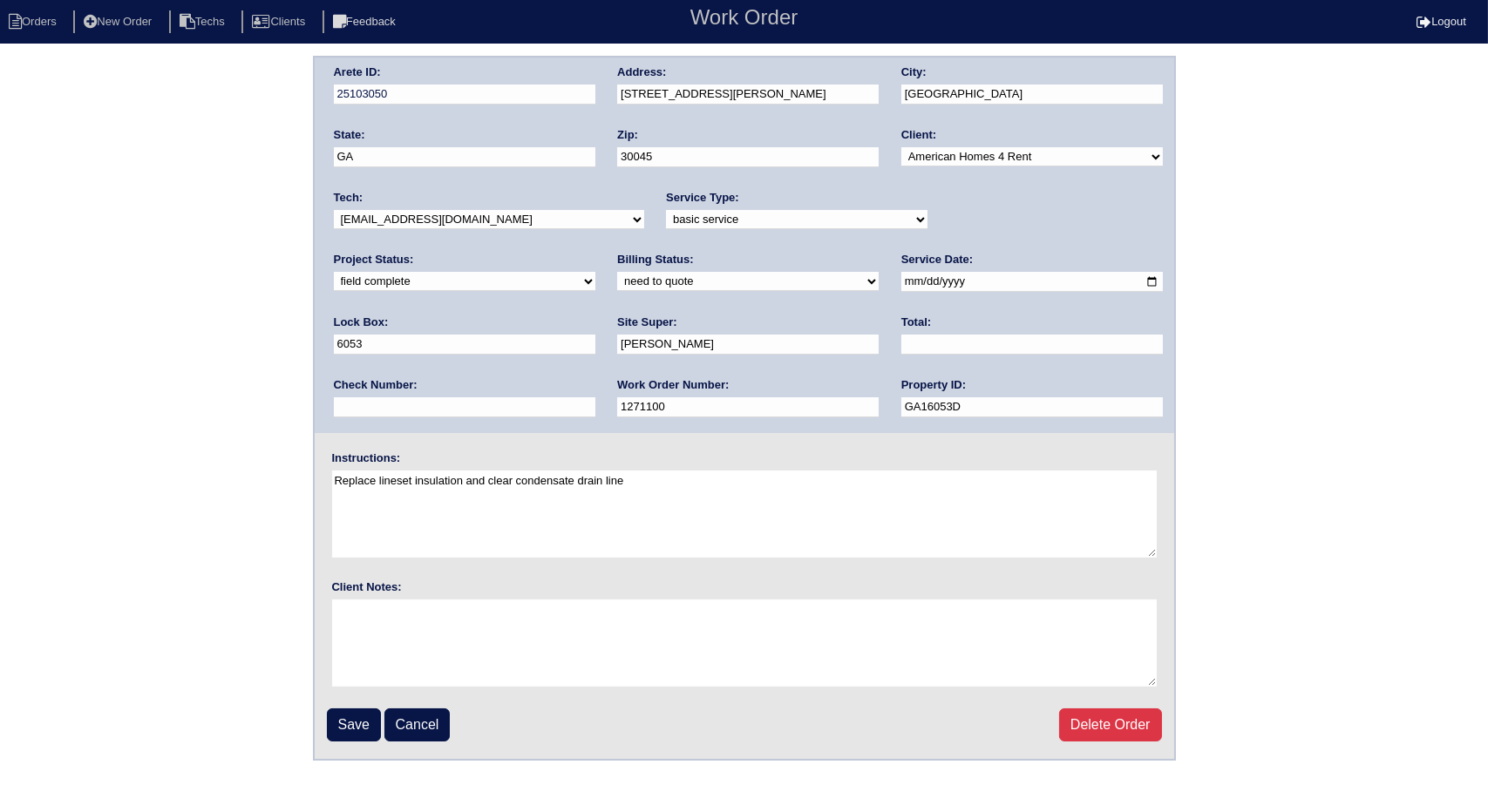
click at [901, 340] on input "text" at bounding box center [1032, 345] width 262 height 20
type input "485.00"
click at [618, 277] on select "need to quote quoted need to invoice invoiced paid warranty purchase order need…" at bounding box center [749, 281] width 262 height 19
select select "quoted"
click at [618, 272] on select "need to quote quoted need to invoice invoiced paid warranty purchase order need…" at bounding box center [749, 281] width 262 height 19
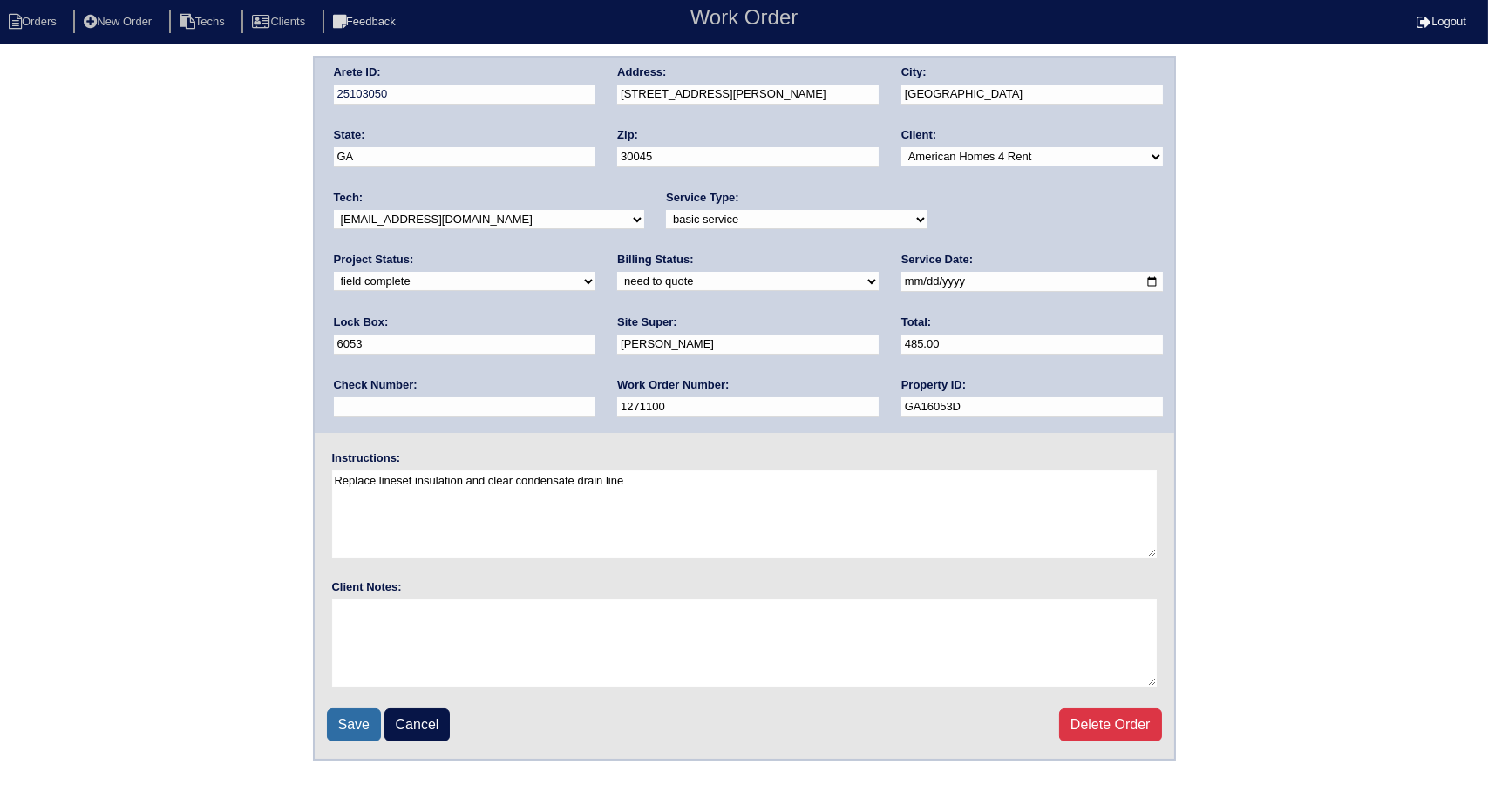
click at [360, 721] on input "Save" at bounding box center [353, 725] width 54 height 33
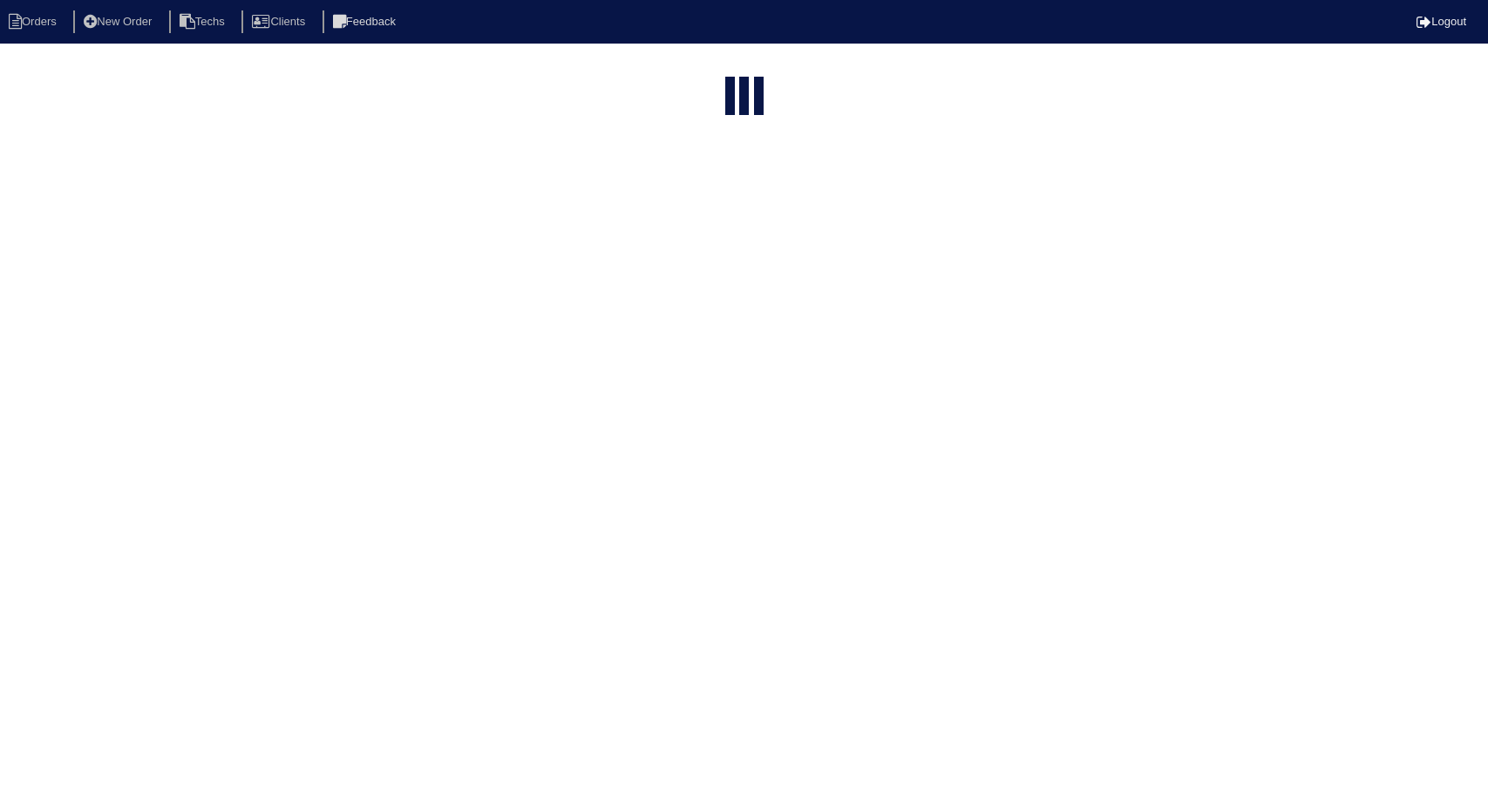
select select "15"
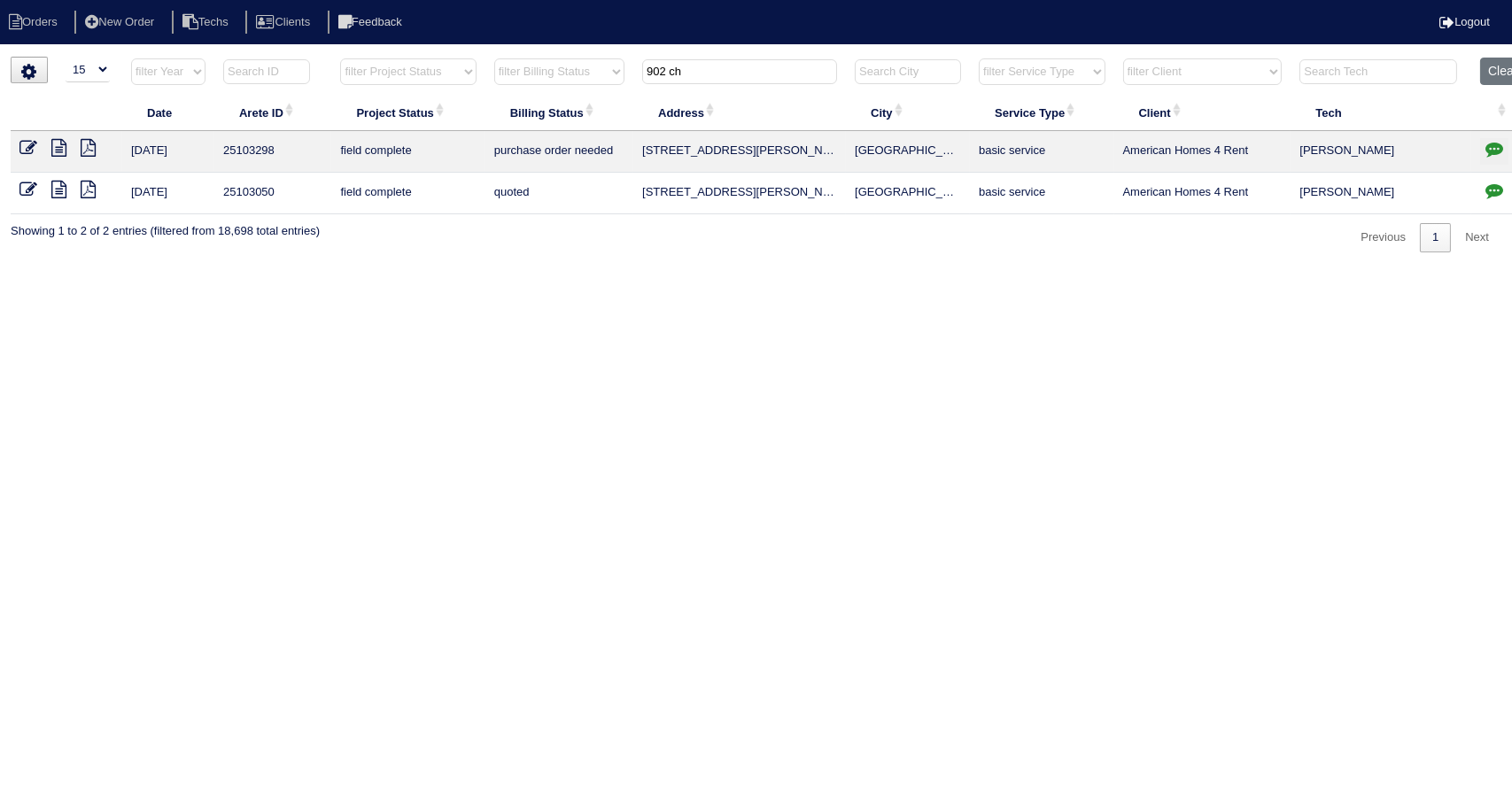
click at [1495, 186] on icon "button" at bounding box center [1494, 189] width 18 height 18
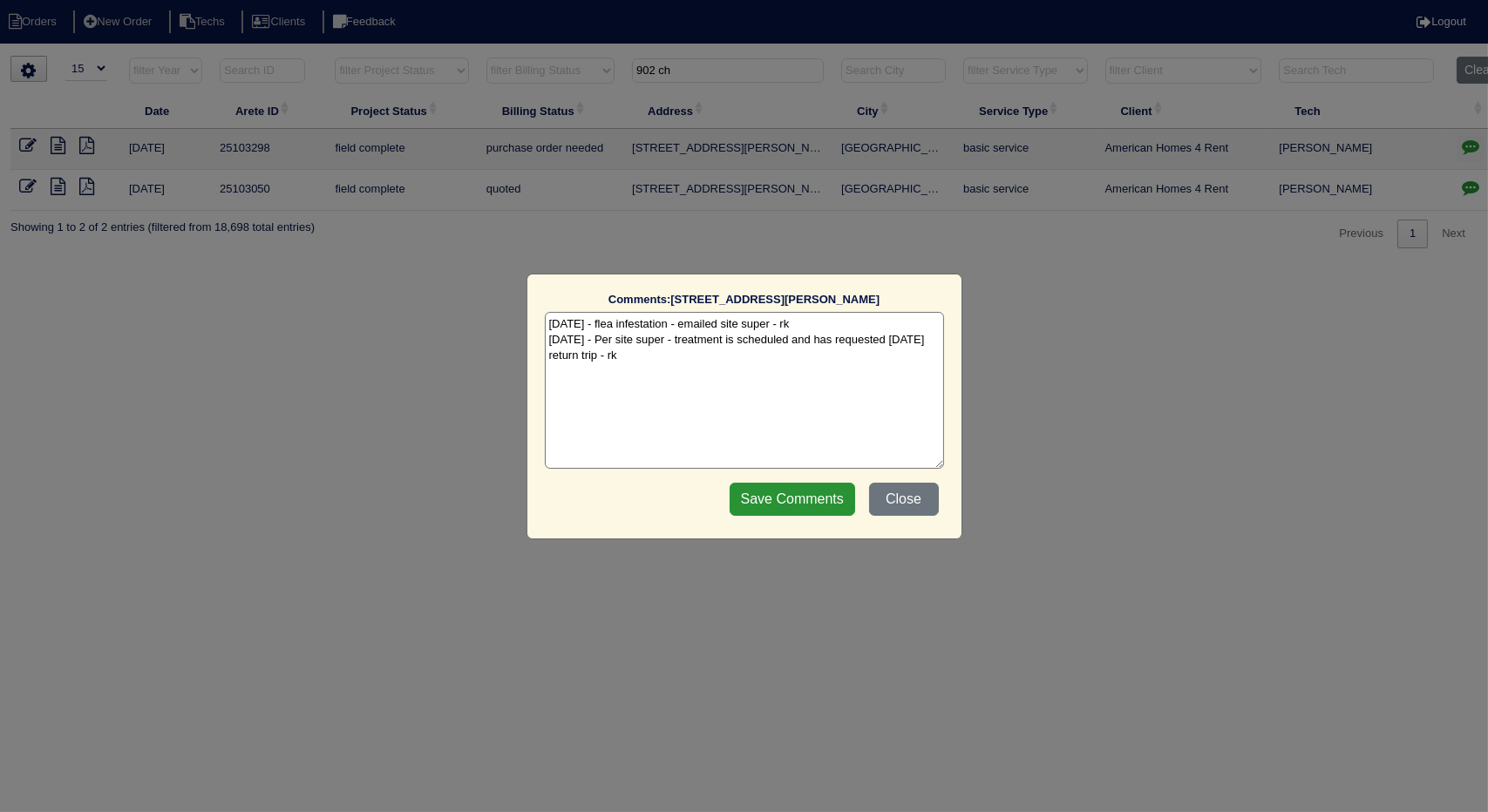
click at [648, 364] on textarea "[DATE] - flea infestation - emailed site super - rk [DATE] - Per site super - t…" at bounding box center [744, 390] width 399 height 157
type textarea "[DATE] - flea infestation - emailed site super - rk [DATE] - Per site super - t…"
click at [741, 496] on input "Save Comments" at bounding box center [792, 499] width 126 height 33
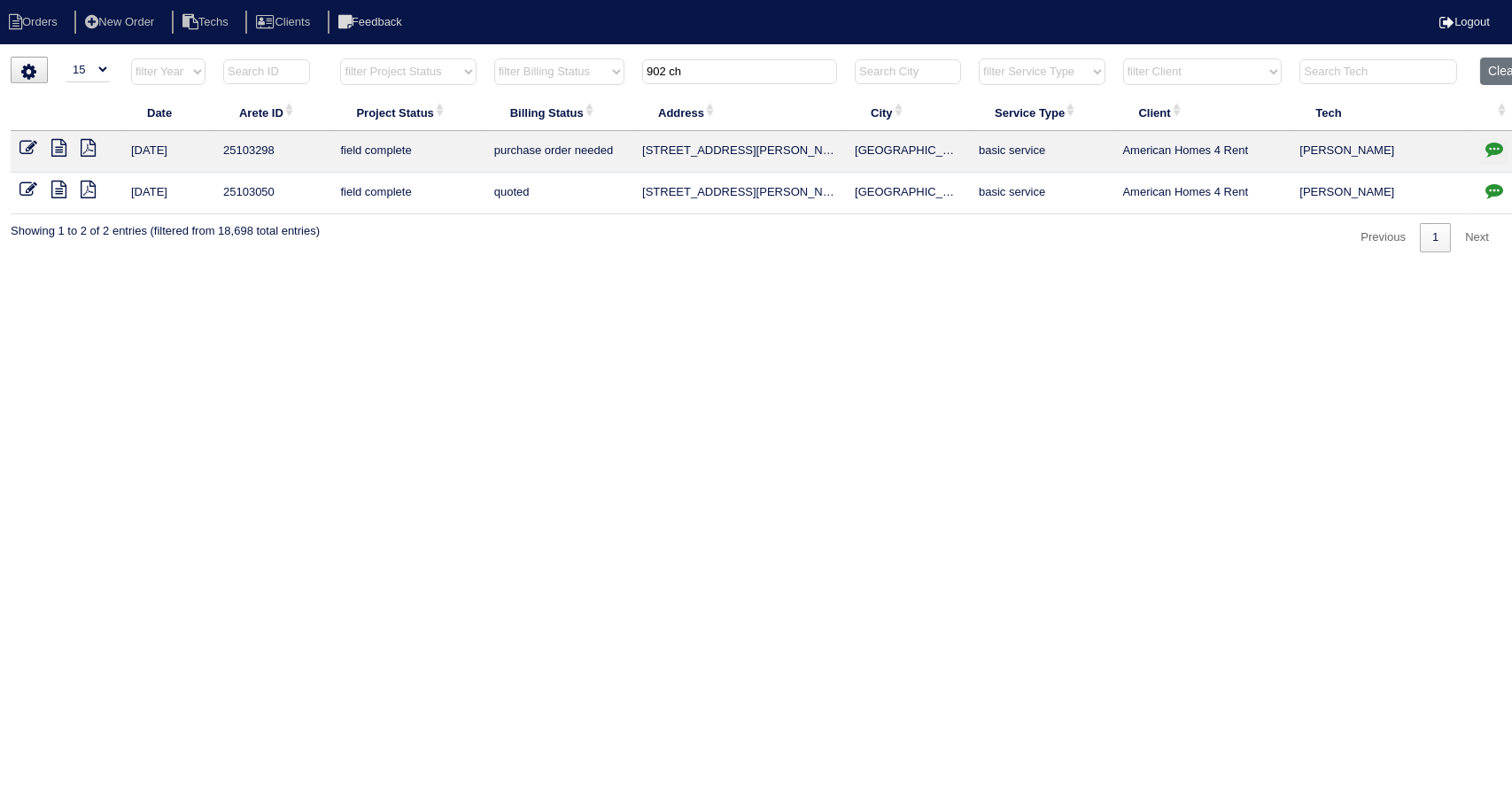
click at [749, 72] on input "902 ch" at bounding box center [739, 71] width 195 height 25
click at [717, 72] on input "7786" at bounding box center [739, 71] width 195 height 25
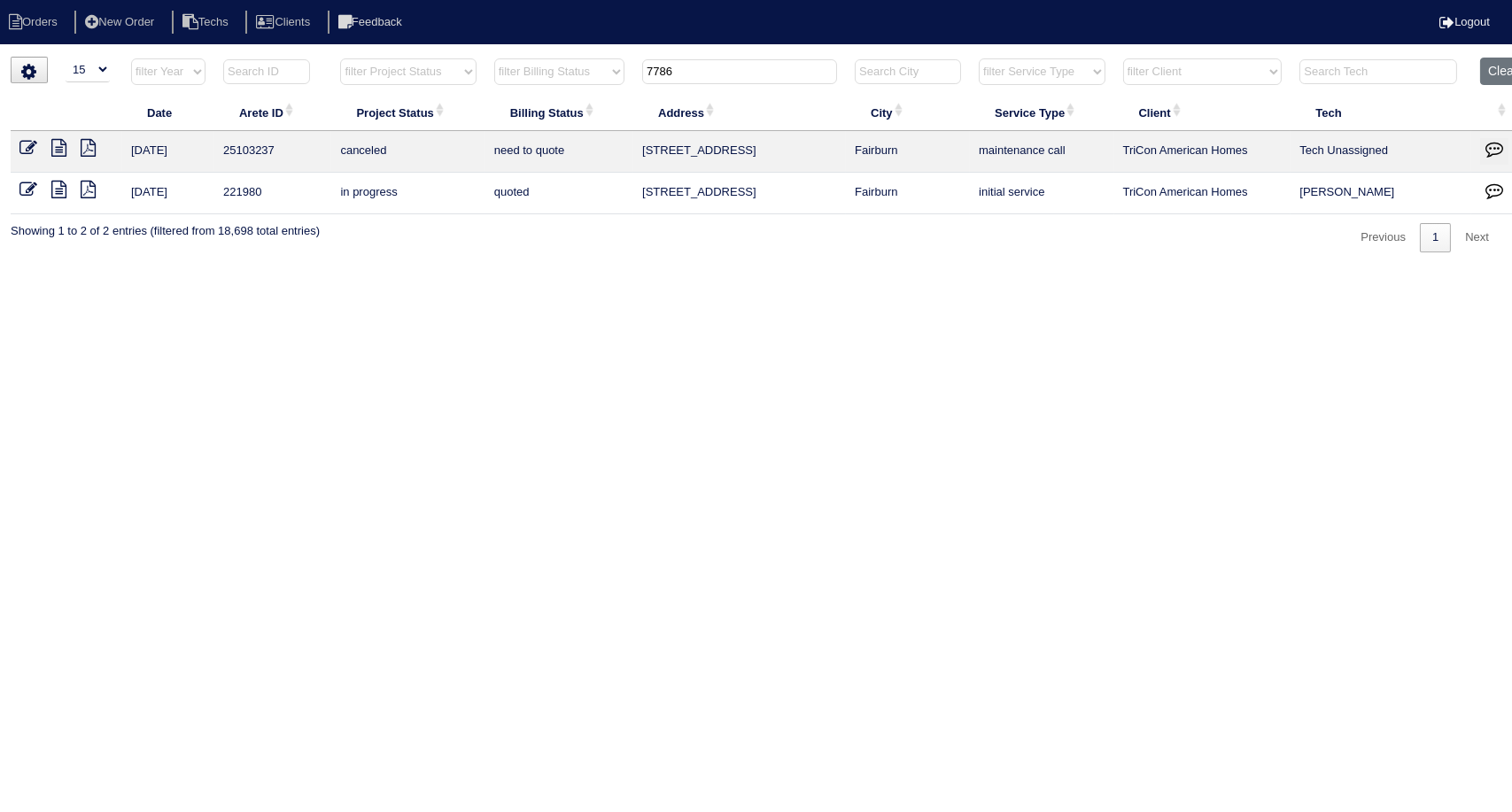
click at [717, 72] on input "7786" at bounding box center [739, 71] width 195 height 25
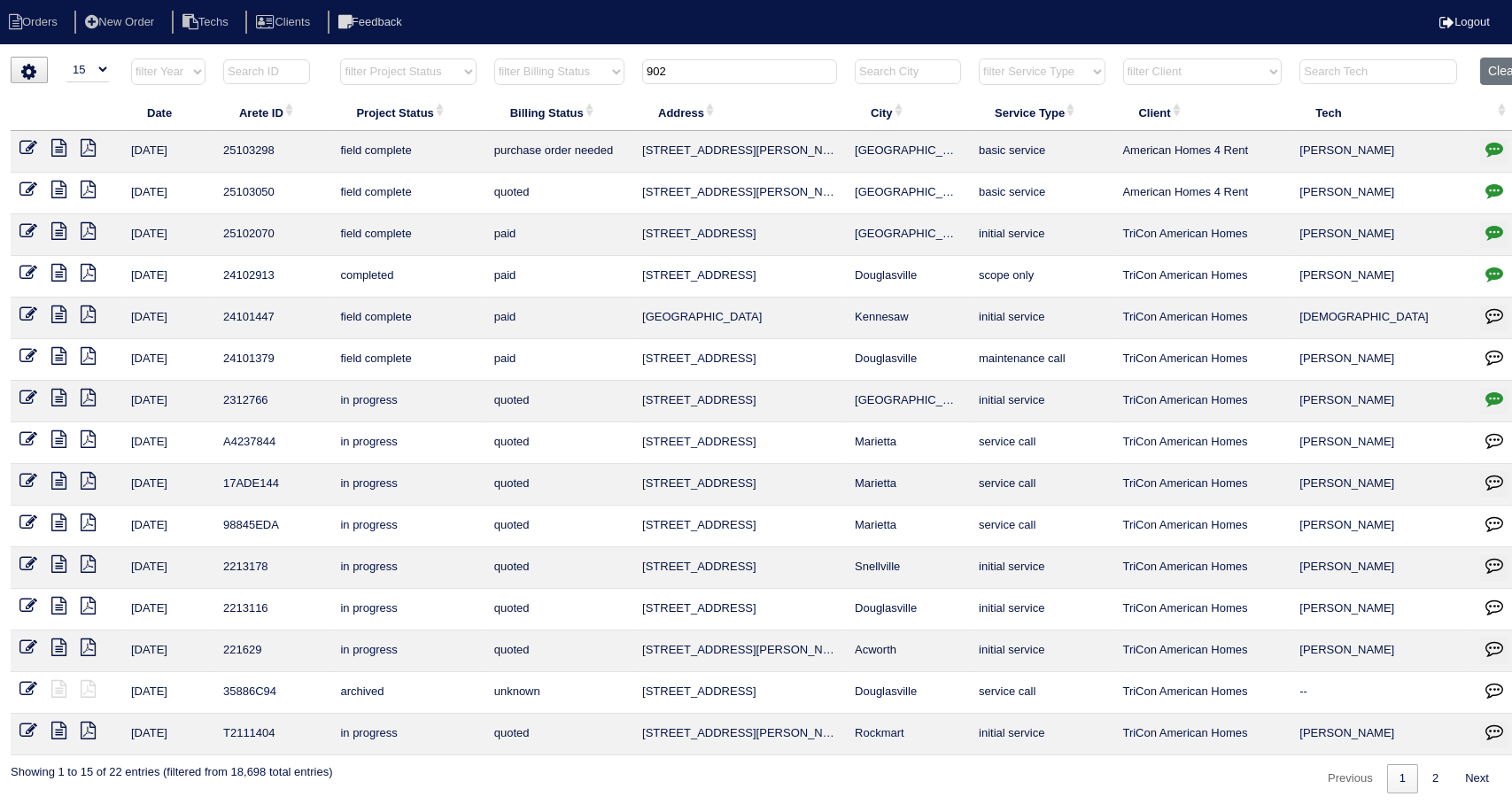
type input "902"
